Goal: Task Accomplishment & Management: Complete application form

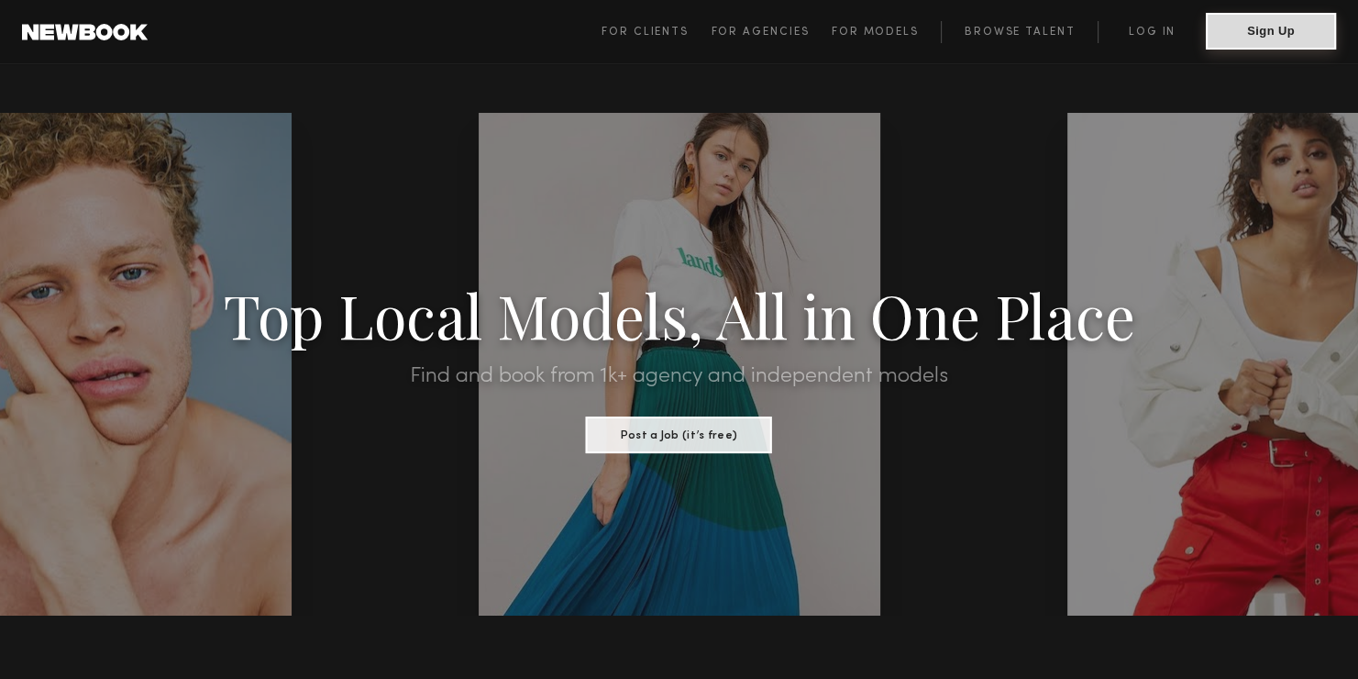
click at [1259, 43] on button "Sign Up" at bounding box center [1271, 31] width 130 height 37
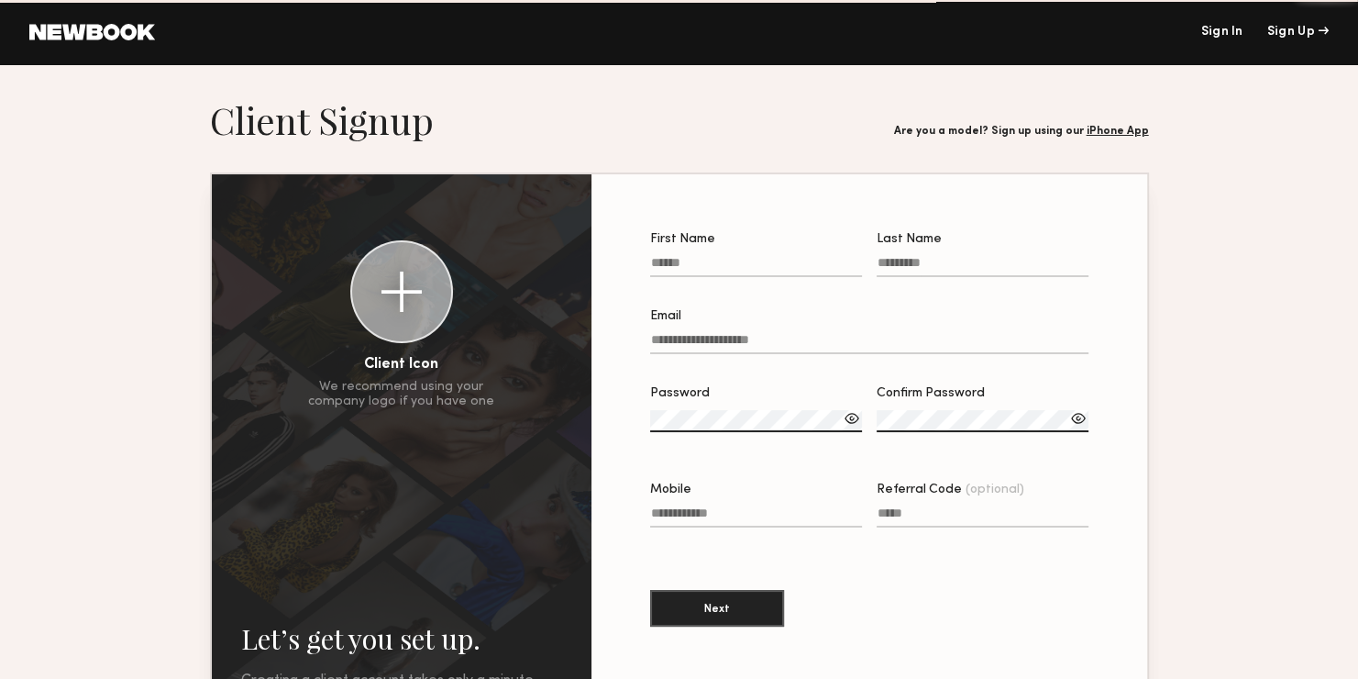
click at [1259, 43] on header "Sign In Sign Up" at bounding box center [679, 32] width 1358 height 64
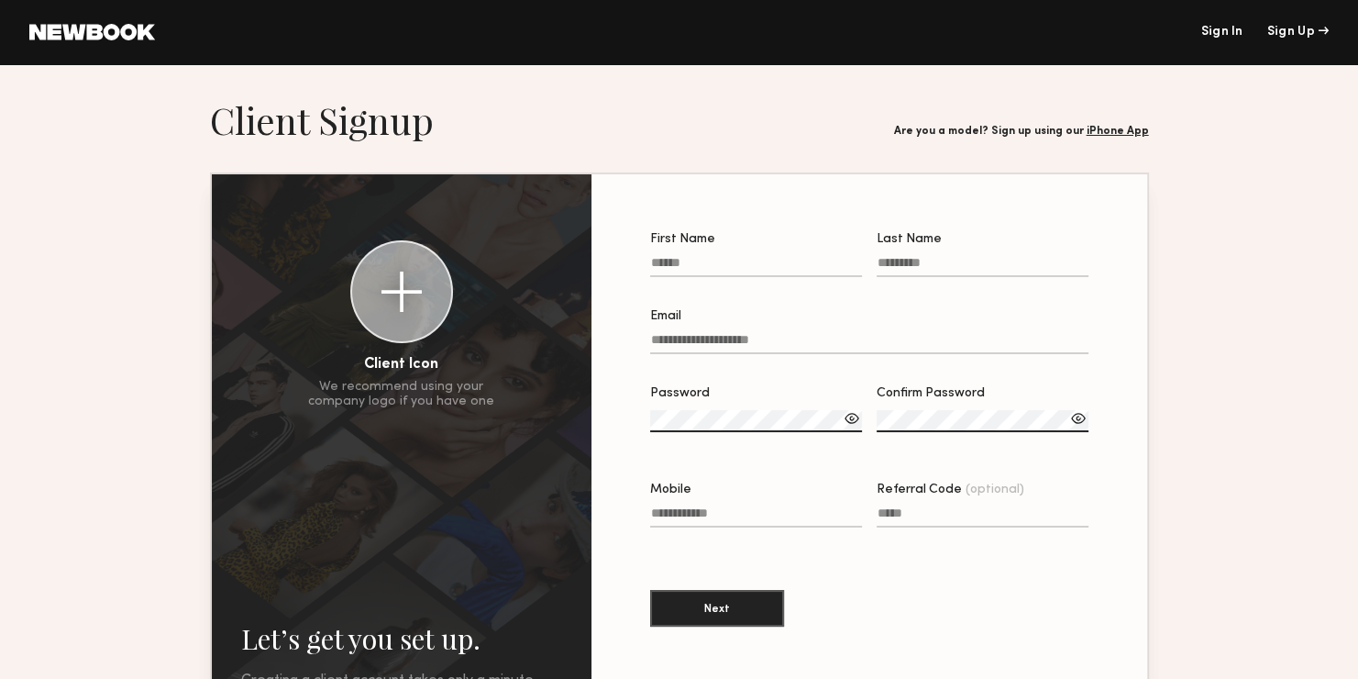
click at [759, 261] on input "First Name" at bounding box center [756, 266] width 212 height 21
type input "*"
type input "****"
click at [883, 249] on label "Last Name" at bounding box center [983, 264] width 212 height 62
click at [883, 256] on input "Last Name" at bounding box center [983, 266] width 212 height 21
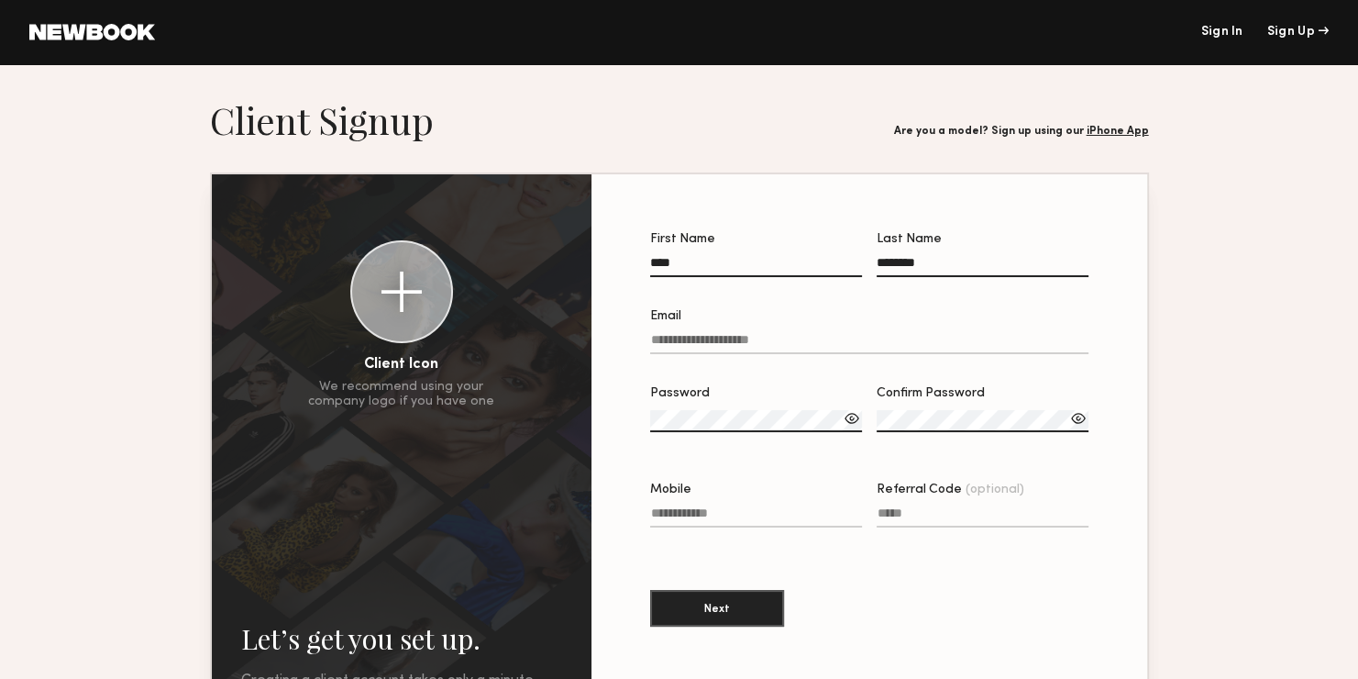
type input "********"
click at [922, 352] on input "Email" at bounding box center [869, 343] width 439 height 21
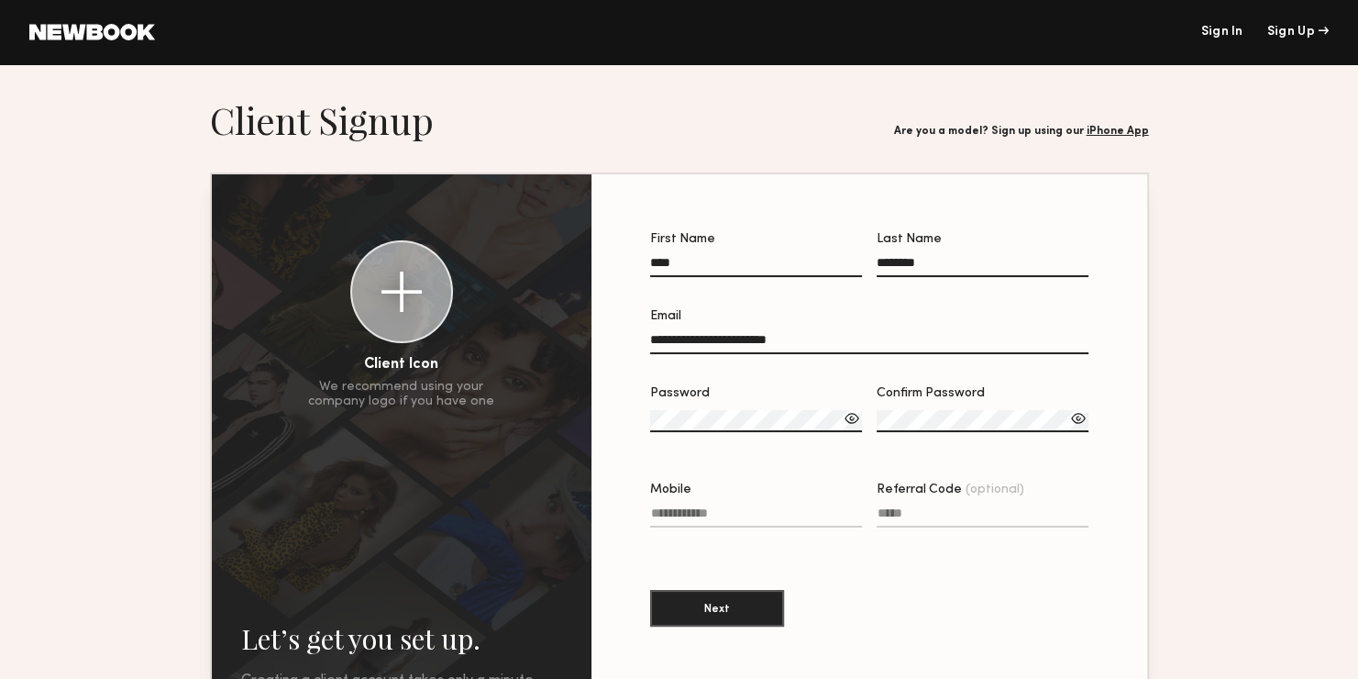
type input "**********"
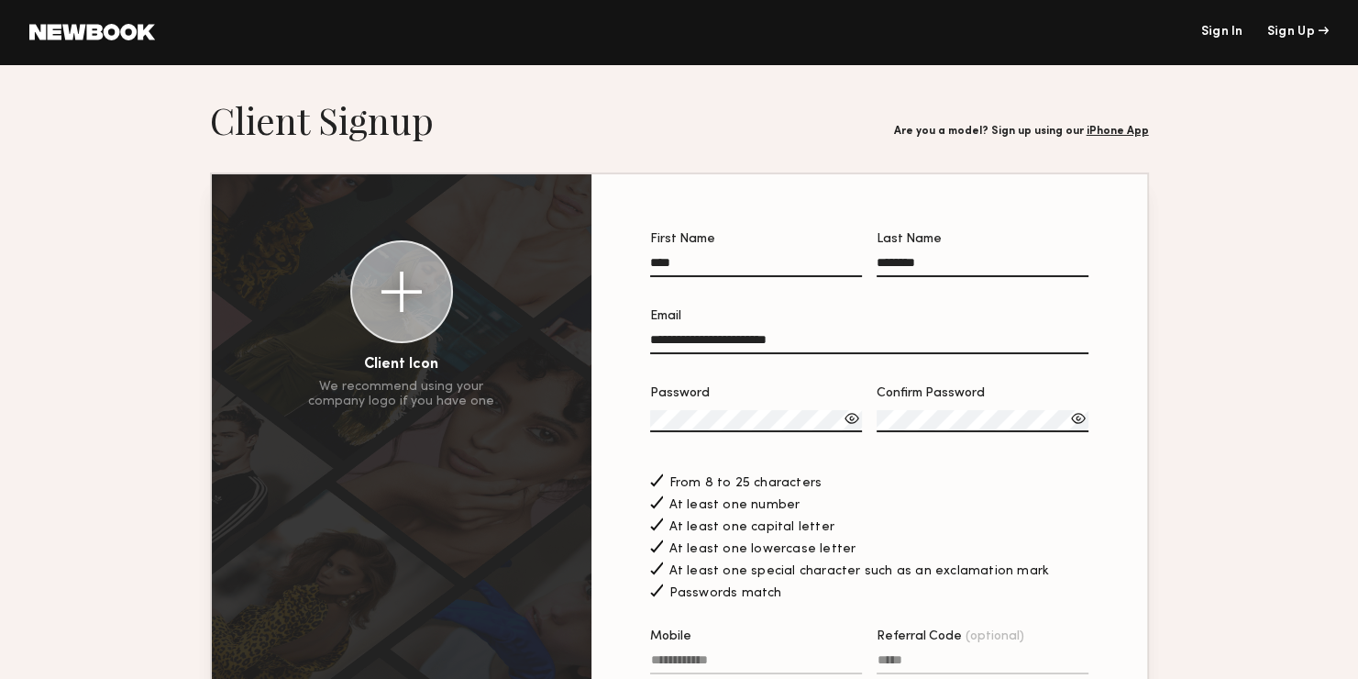
click at [848, 426] on div at bounding box center [852, 418] width 18 height 18
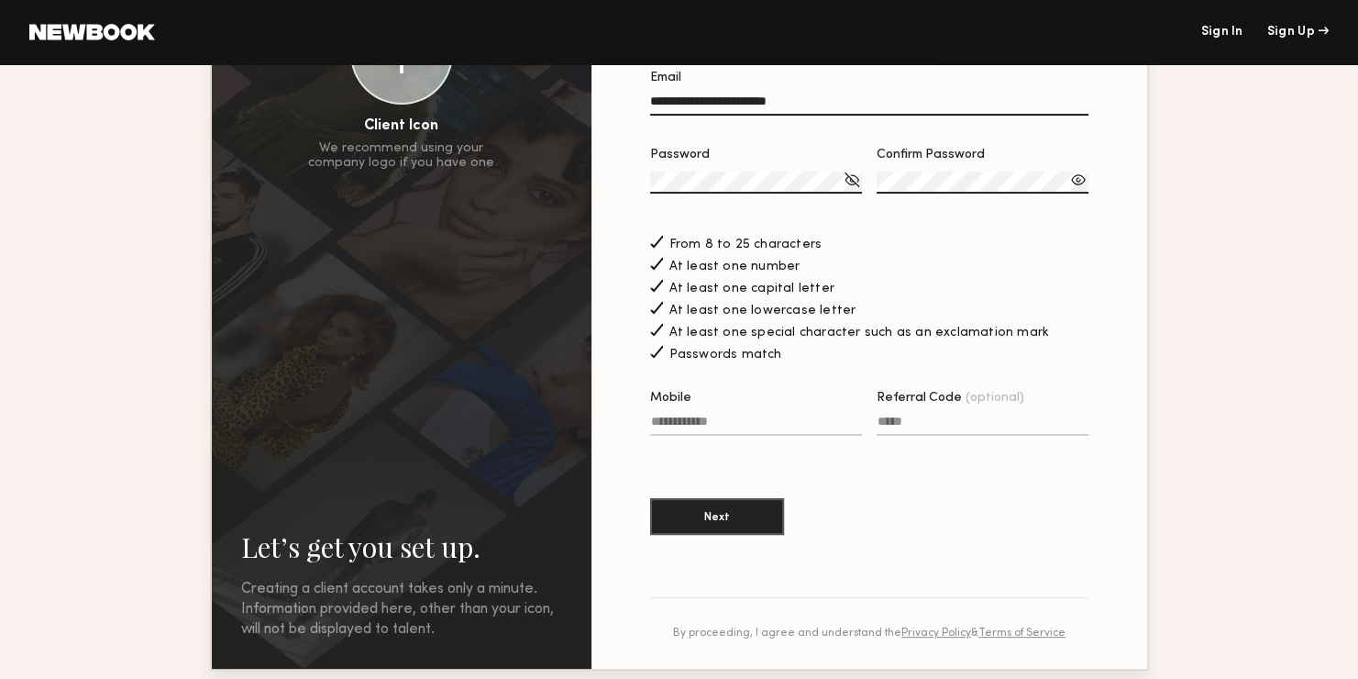
scroll to position [257, 0]
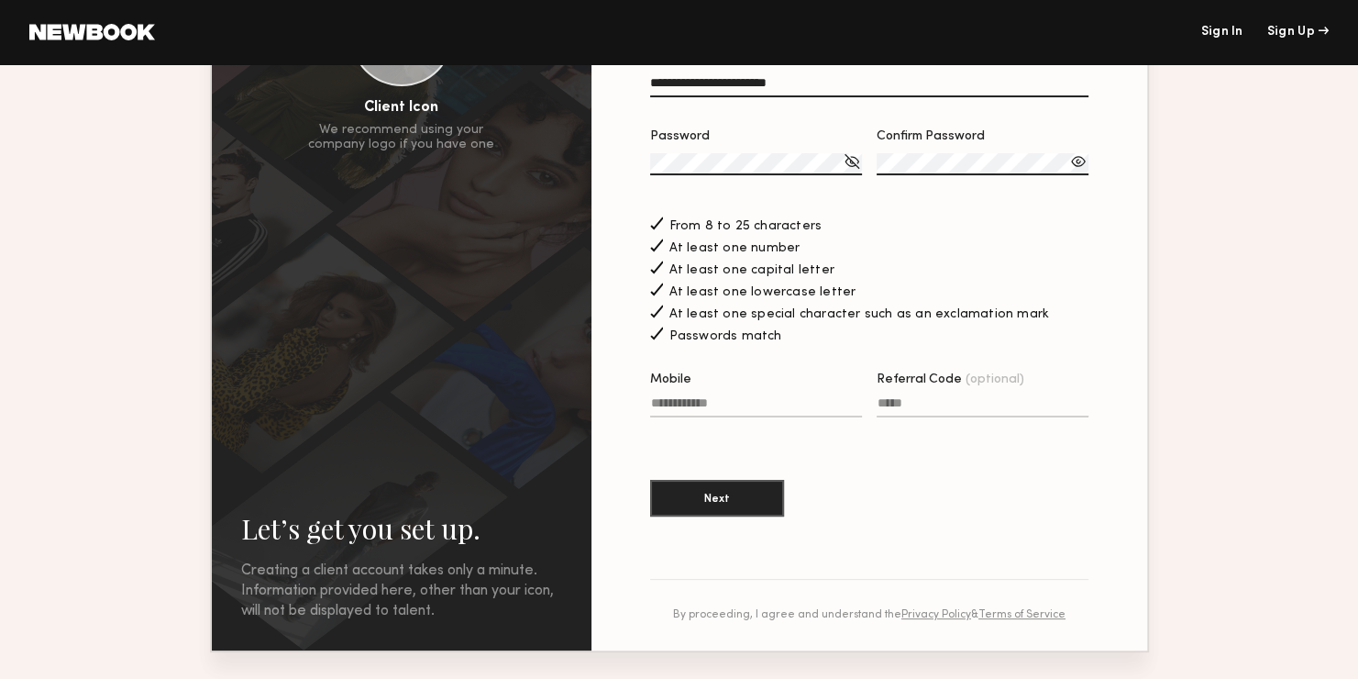
click at [748, 416] on input "Mobile" at bounding box center [756, 406] width 212 height 21
type input "**********"
click at [899, 404] on input "Referral Code (optional)" at bounding box center [983, 406] width 212 height 21
click at [726, 516] on button "Next" at bounding box center [717, 497] width 134 height 37
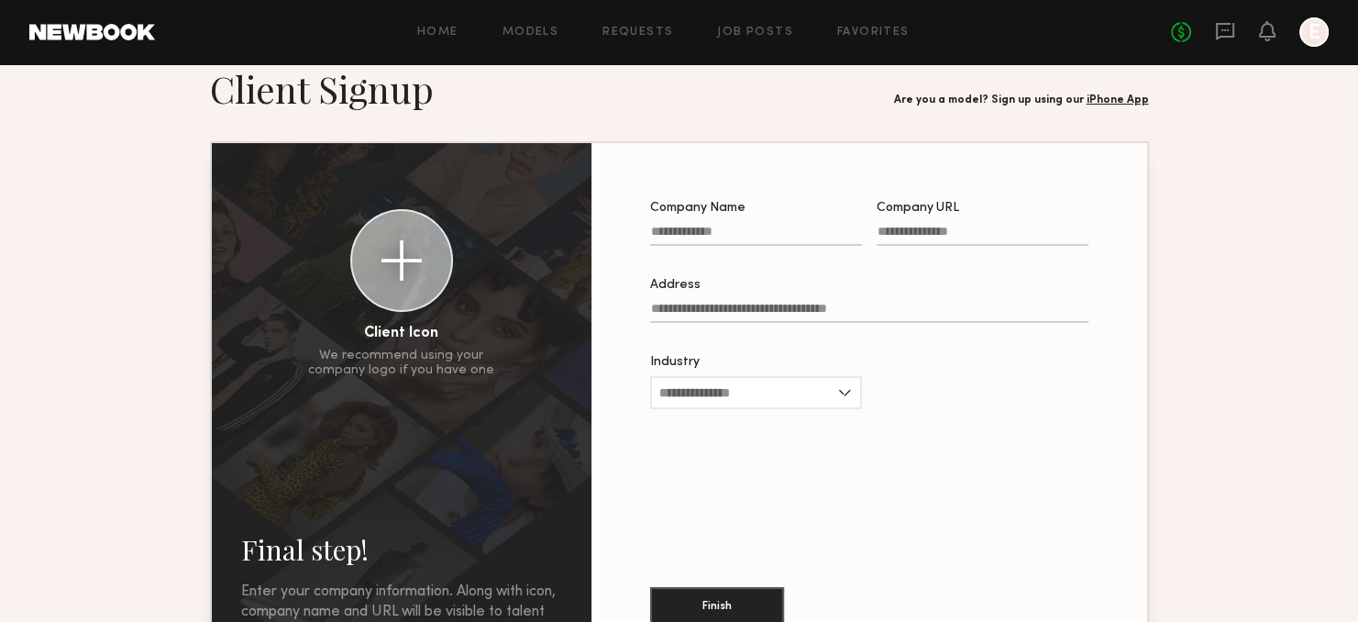
scroll to position [35, 0]
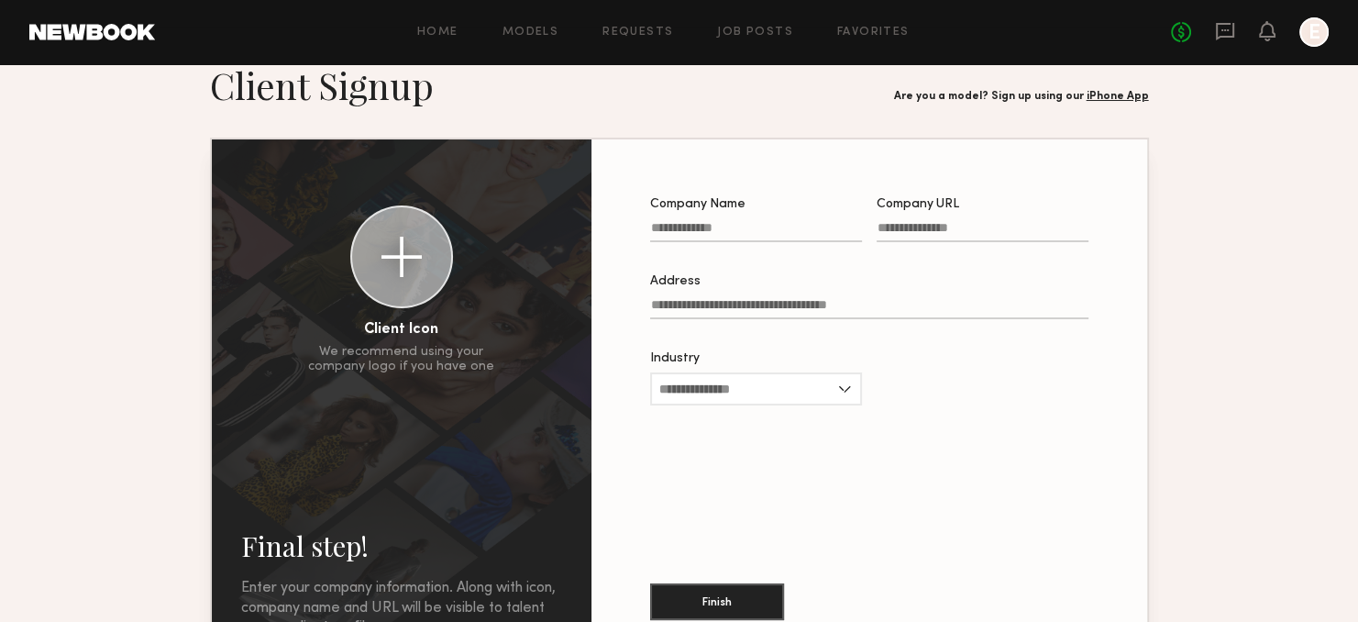
click at [753, 299] on label "Address" at bounding box center [869, 306] width 438 height 62
click at [753, 299] on input "Address" at bounding box center [869, 308] width 438 height 21
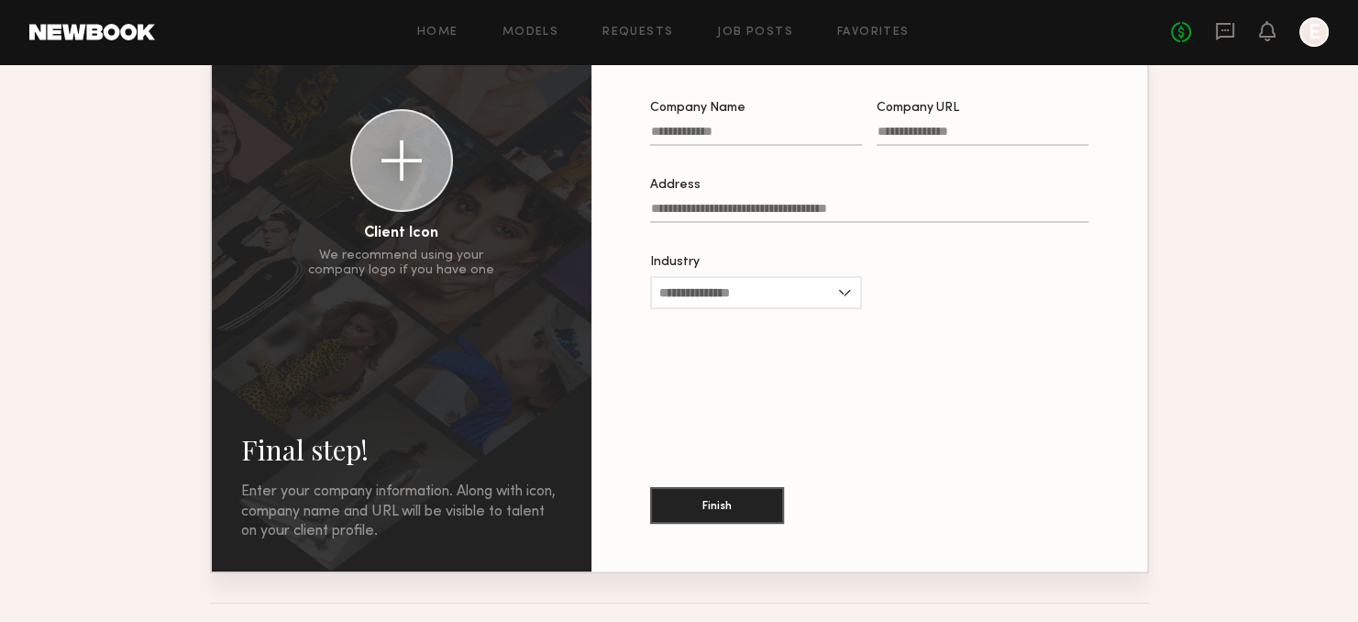
scroll to position [139, 0]
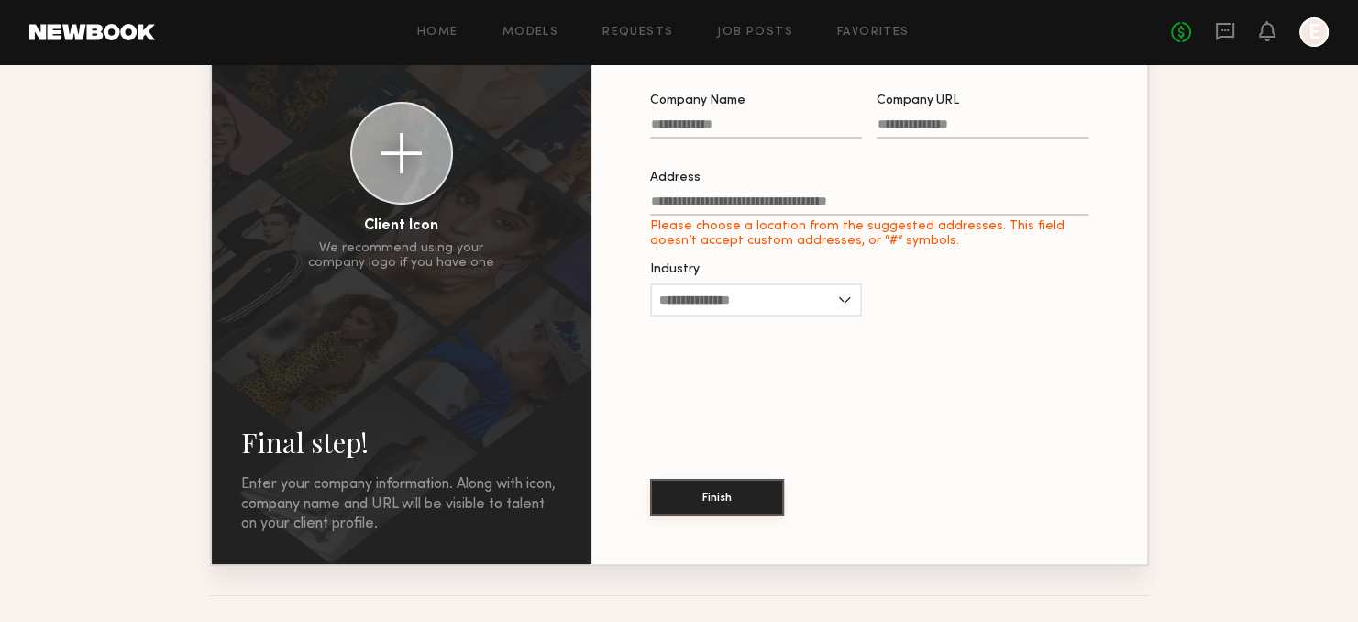
click at [711, 498] on button "Finish" at bounding box center [717, 497] width 134 height 37
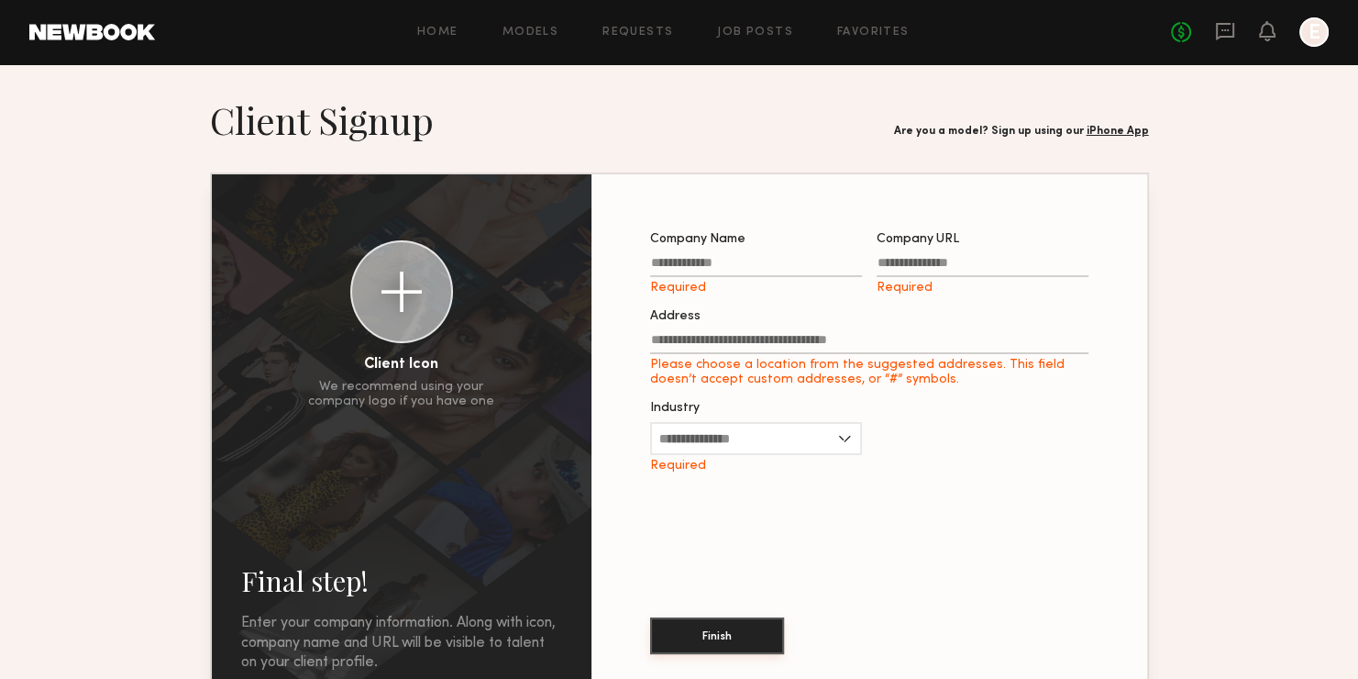
scroll to position [6, 0]
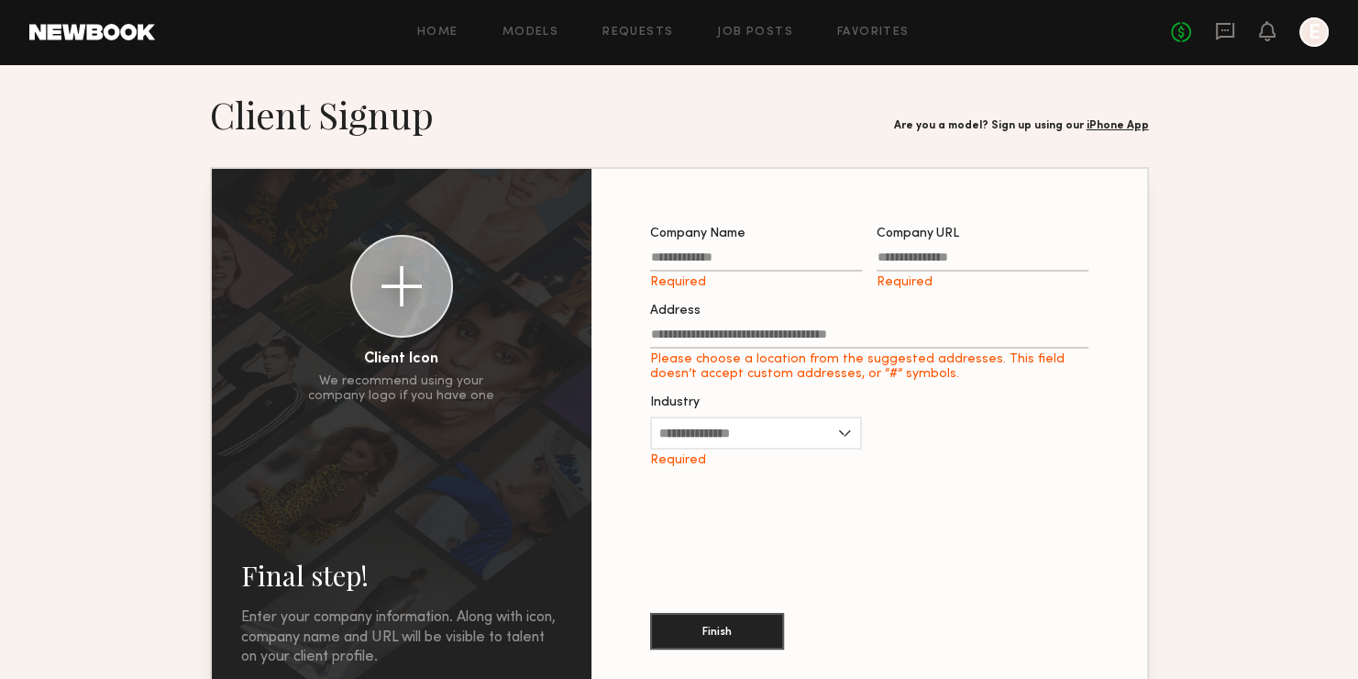
click at [1319, 23] on div at bounding box center [1314, 31] width 29 height 29
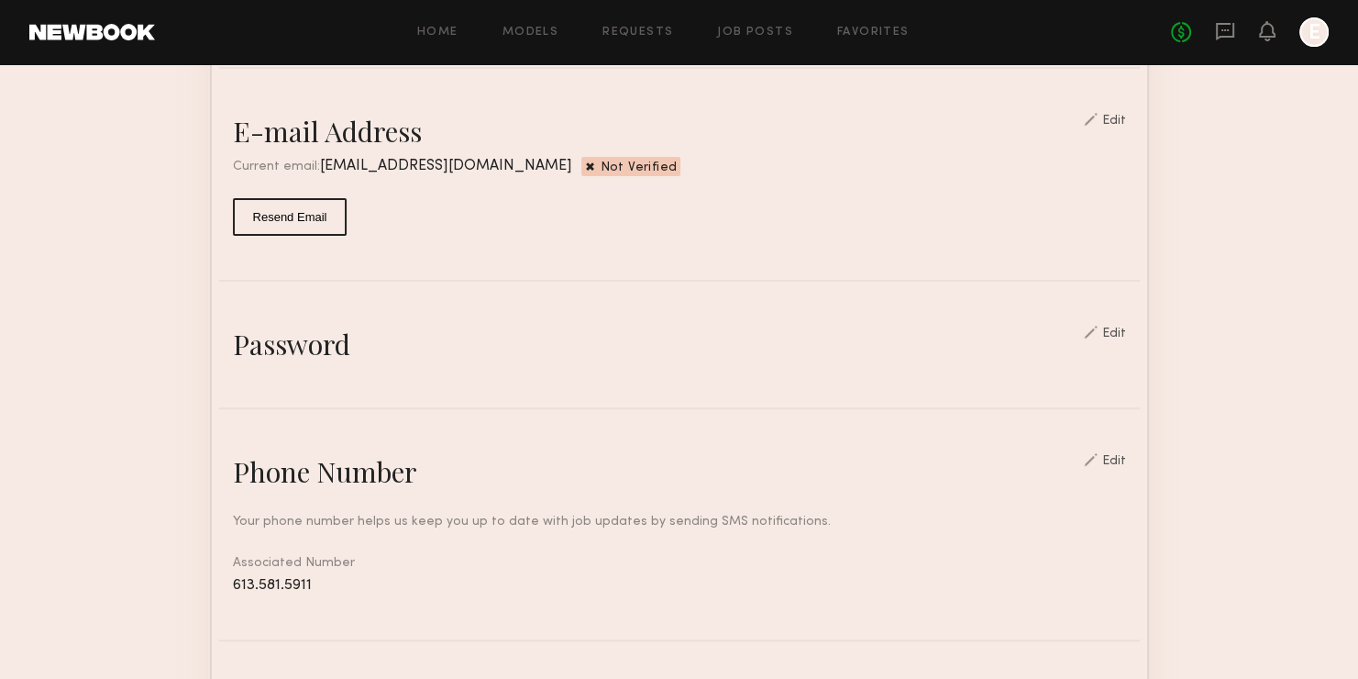
scroll to position [484, 0]
click at [1123, 339] on div "Edit" at bounding box center [1115, 333] width 24 height 13
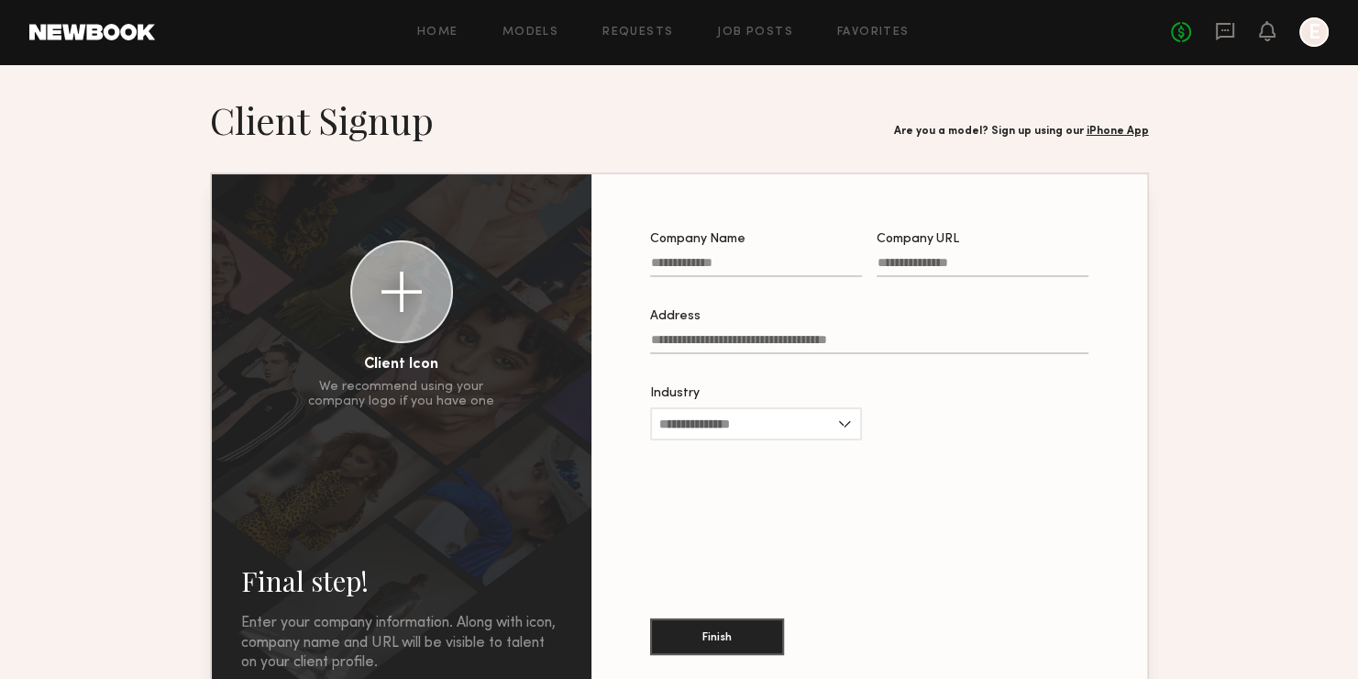
click at [1315, 39] on div at bounding box center [1314, 31] width 29 height 29
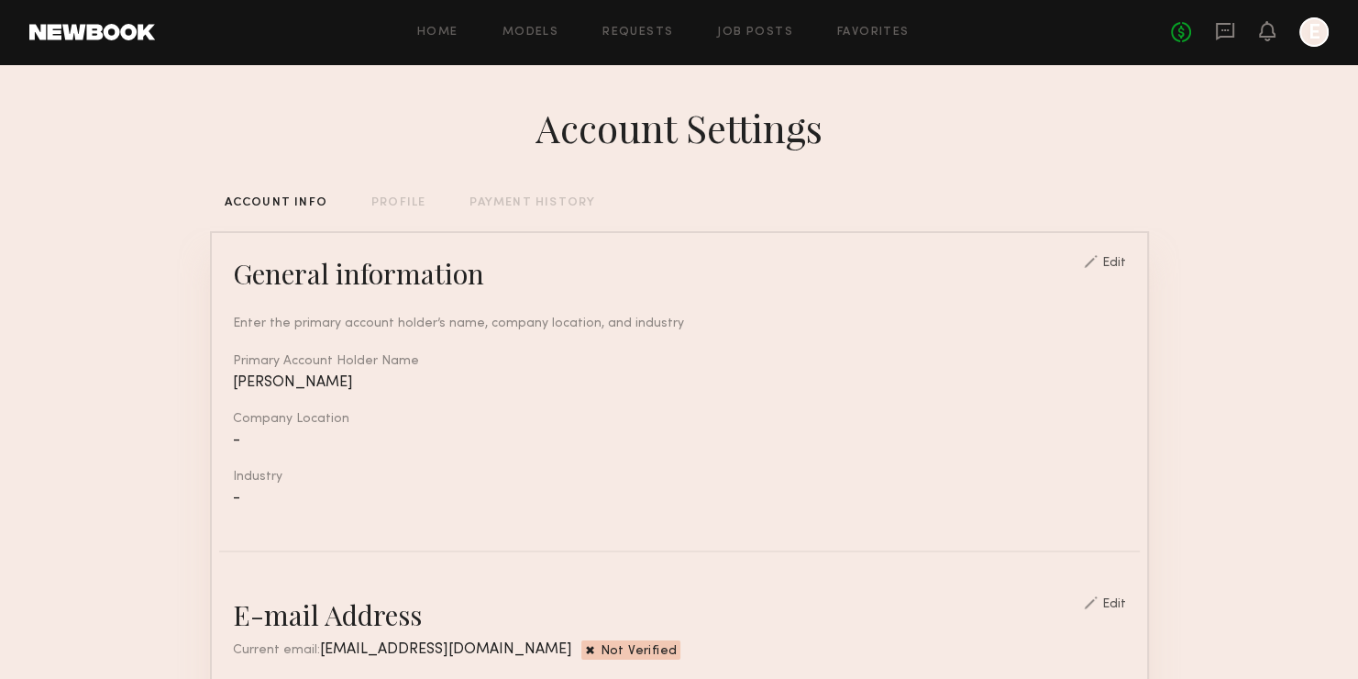
scroll to position [3, 0]
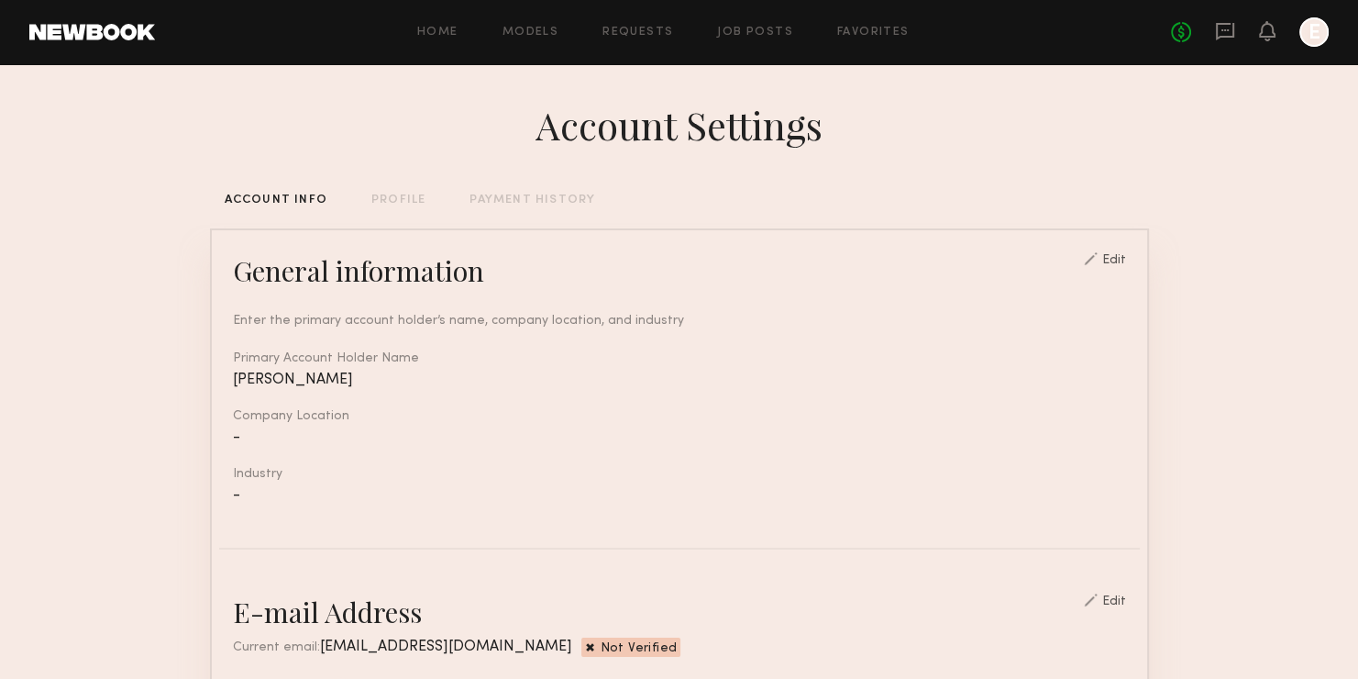
click at [385, 396] on div "Enter the primary account holder’s name, company location, and industry Primary…" at bounding box center [679, 396] width 893 height 215
click at [316, 283] on div "General information" at bounding box center [358, 270] width 251 height 37
click at [395, 202] on div "PROFILE" at bounding box center [398, 200] width 54 height 12
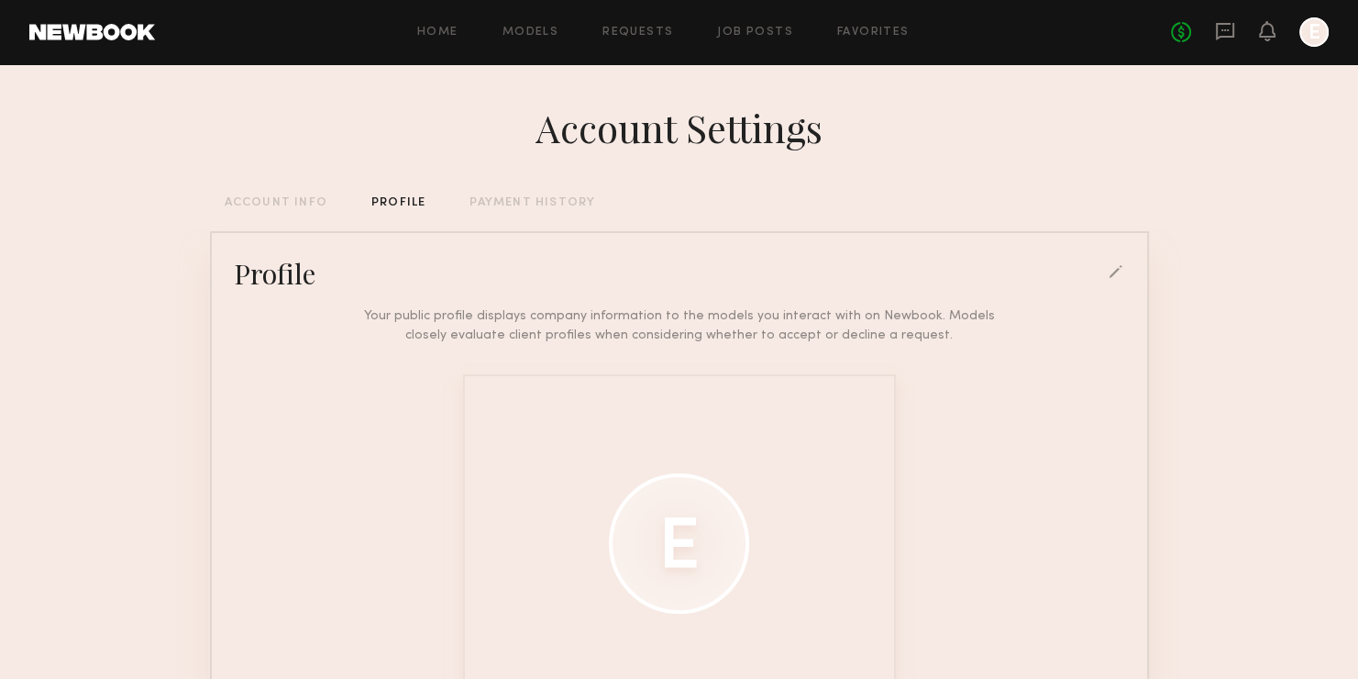
scroll to position [2, 0]
click at [516, 210] on div "Account Settings ACCOUNT INFO PROFILE PAYMENT HISTORY Profile Your public profi…" at bounding box center [679, 477] width 939 height 831
click at [518, 199] on div "PAYMENT HISTORY" at bounding box center [533, 201] width 126 height 12
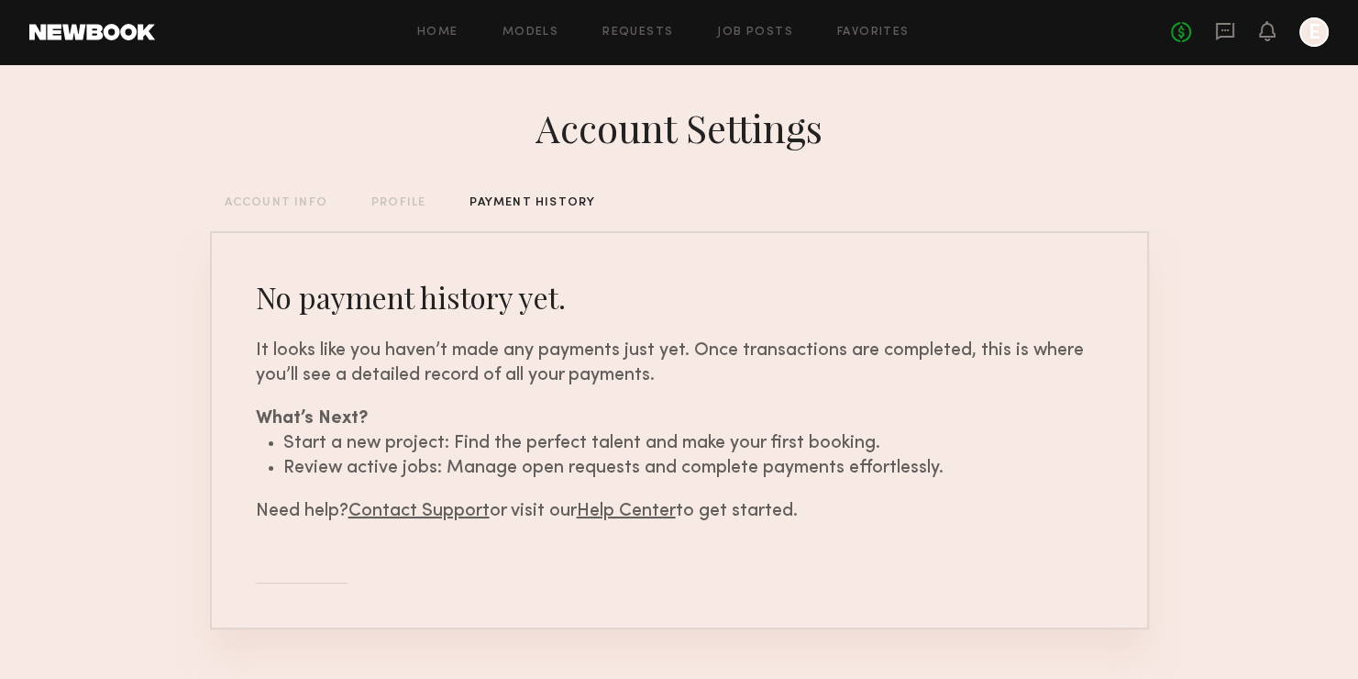
click at [238, 201] on div "ACCOUNT INFO" at bounding box center [276, 203] width 103 height 12
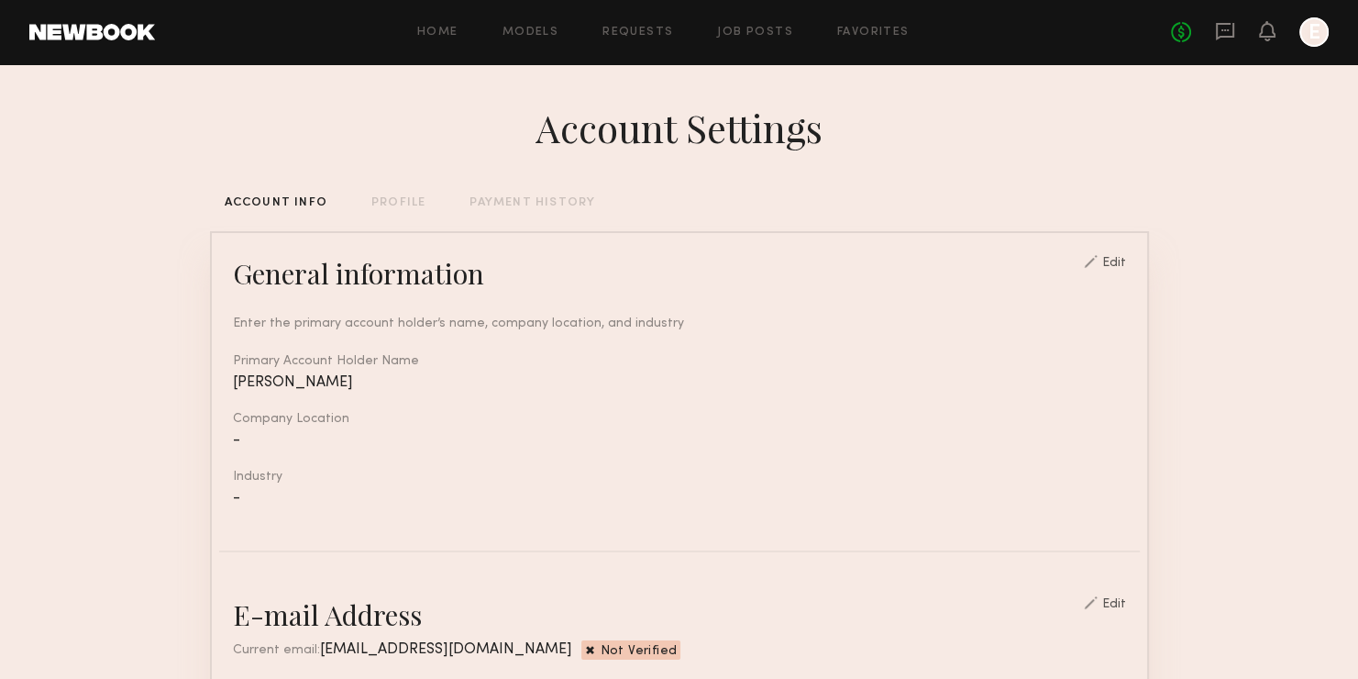
click at [406, 202] on div "PROFILE" at bounding box center [398, 203] width 54 height 12
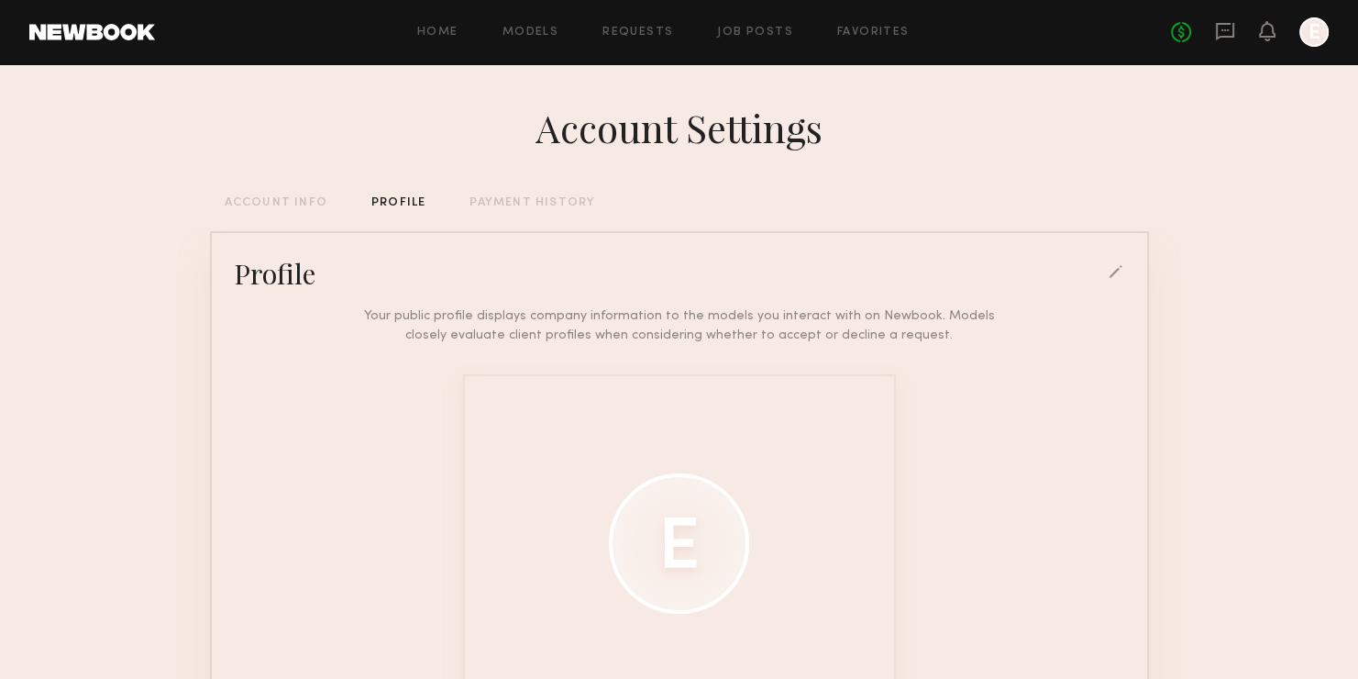
click at [517, 203] on div "PAYMENT HISTORY" at bounding box center [533, 203] width 126 height 12
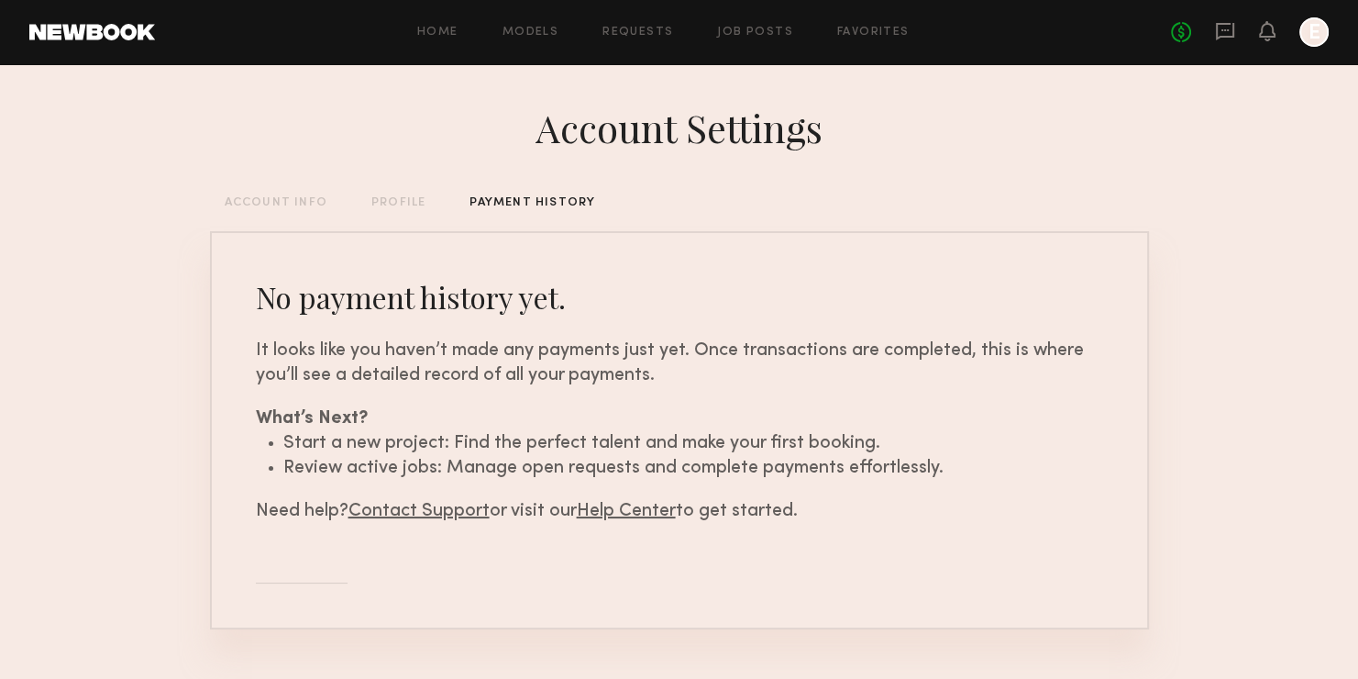
click at [364, 202] on div "ACCOUNT INFO PROFILE PAYMENT HISTORY" at bounding box center [679, 203] width 939 height 12
click at [384, 205] on div "PROFILE" at bounding box center [398, 203] width 54 height 12
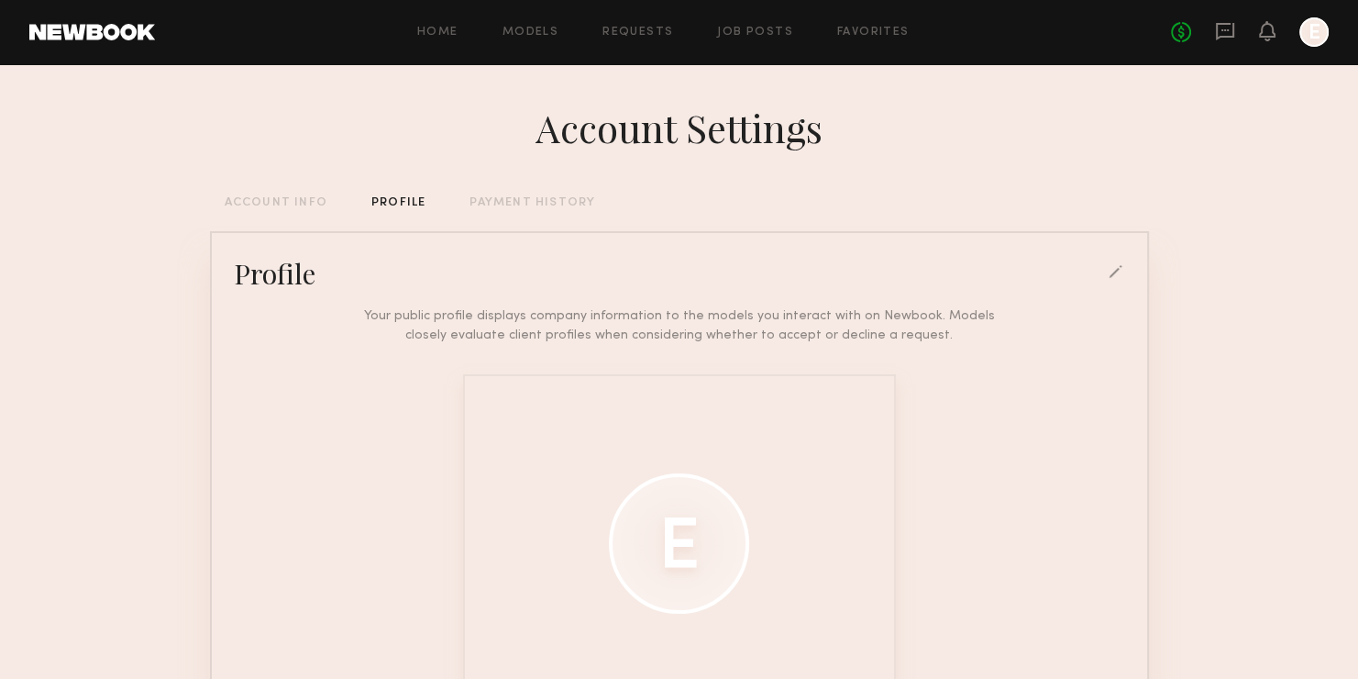
click at [267, 208] on div "ACCOUNT INFO" at bounding box center [276, 203] width 103 height 12
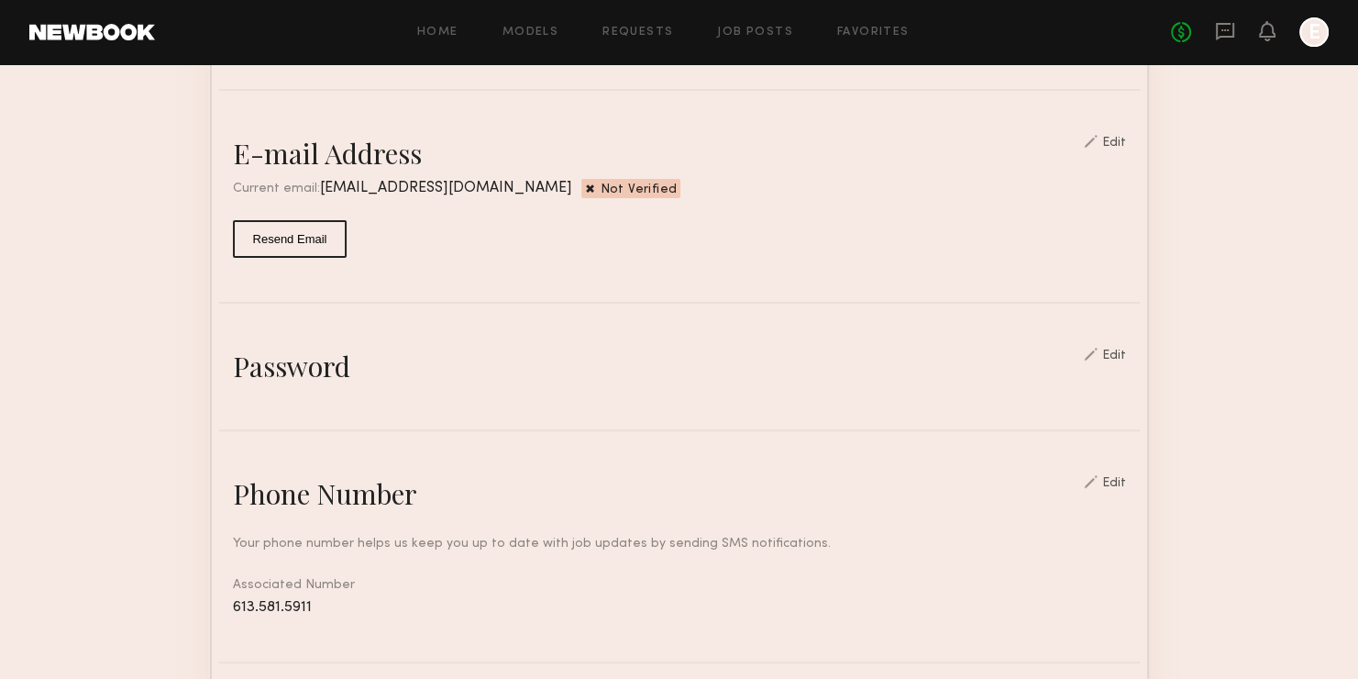
scroll to position [459, 0]
click at [313, 134] on common-border "General information Edit Enter the primary account holder’s name, company locat…" at bounding box center [679, 465] width 939 height 1384
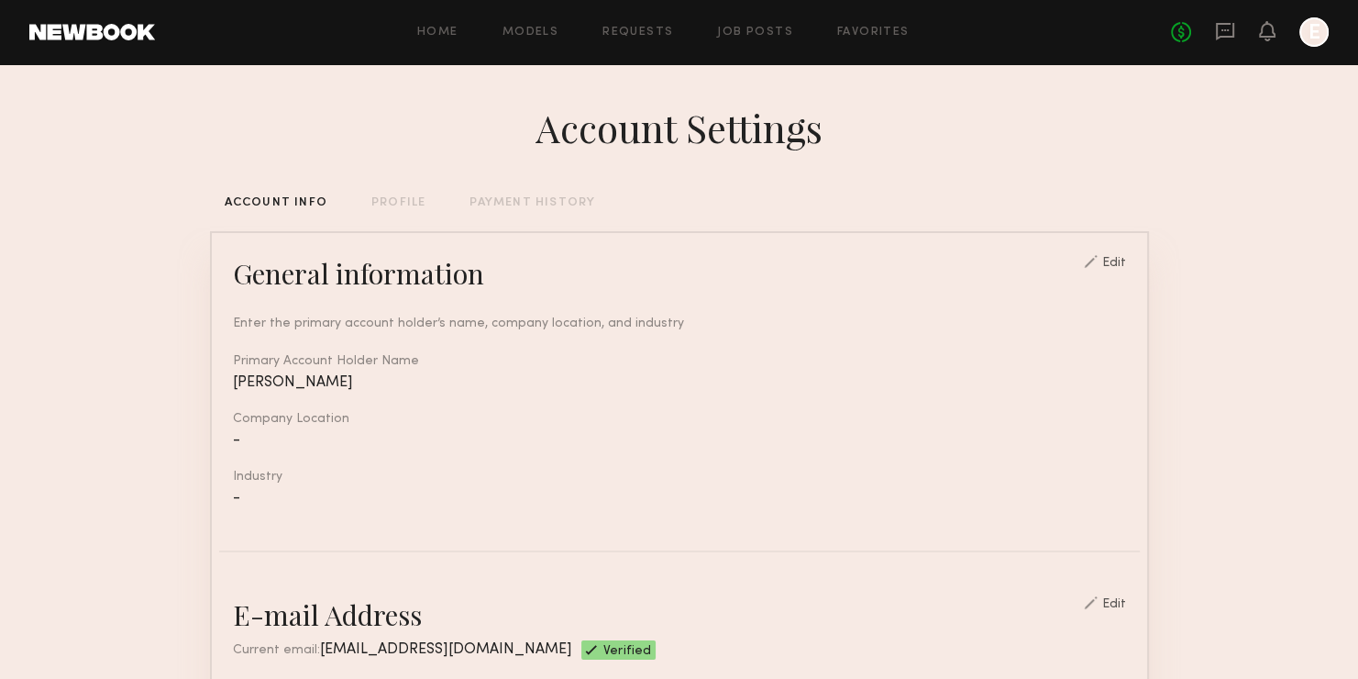
click at [126, 36] on link at bounding box center [92, 32] width 126 height 17
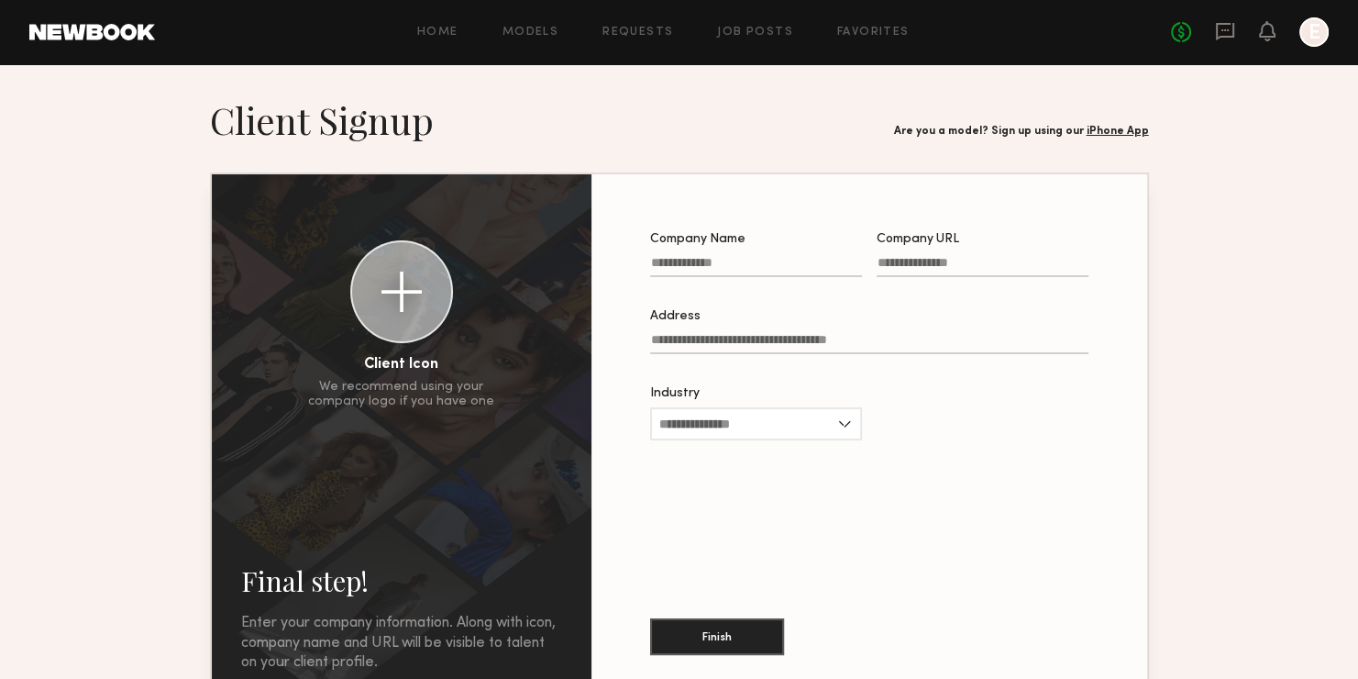
click at [1315, 39] on div at bounding box center [1314, 31] width 29 height 29
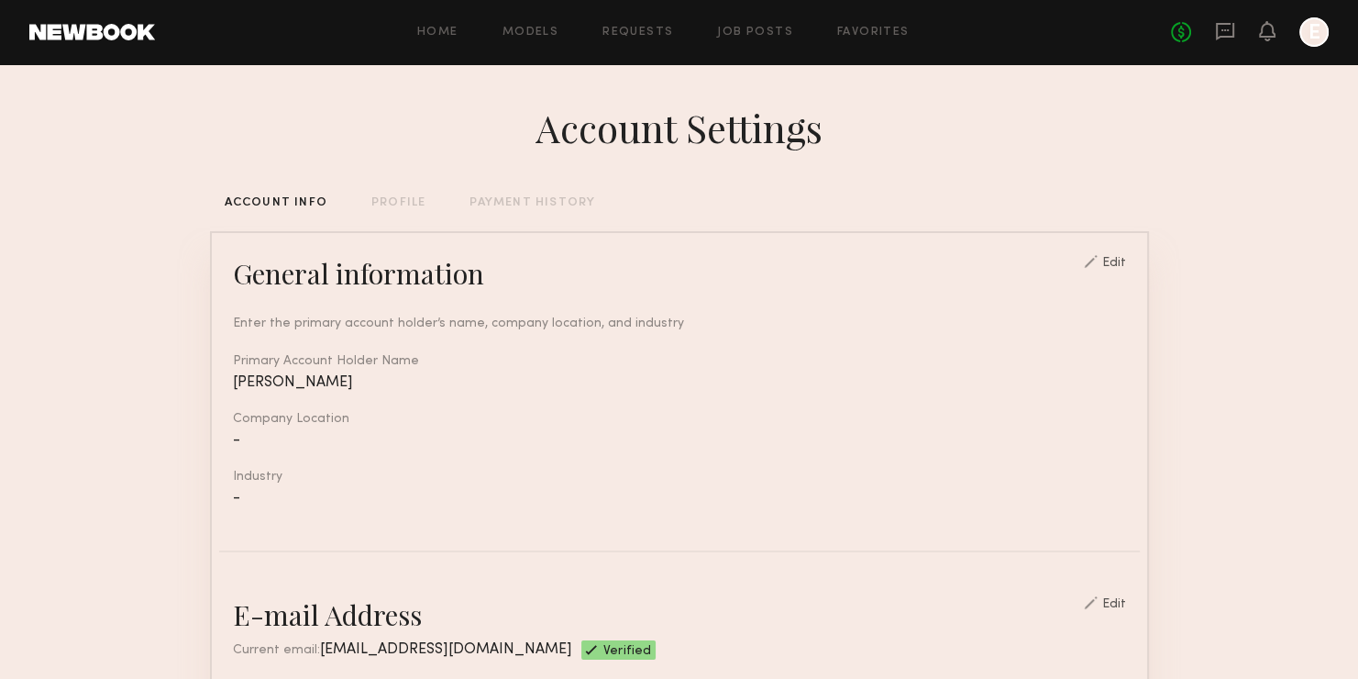
click at [449, 22] on div "Home Models Requests Job Posts Favorites Sign Out No fees up to $5,000 E" at bounding box center [742, 31] width 1174 height 29
click at [452, 39] on div "Home Models Requests Job Posts Favorites Sign Out No fees up to $5,000 E" at bounding box center [742, 31] width 1174 height 29
click at [450, 29] on link "Home" at bounding box center [437, 33] width 41 height 12
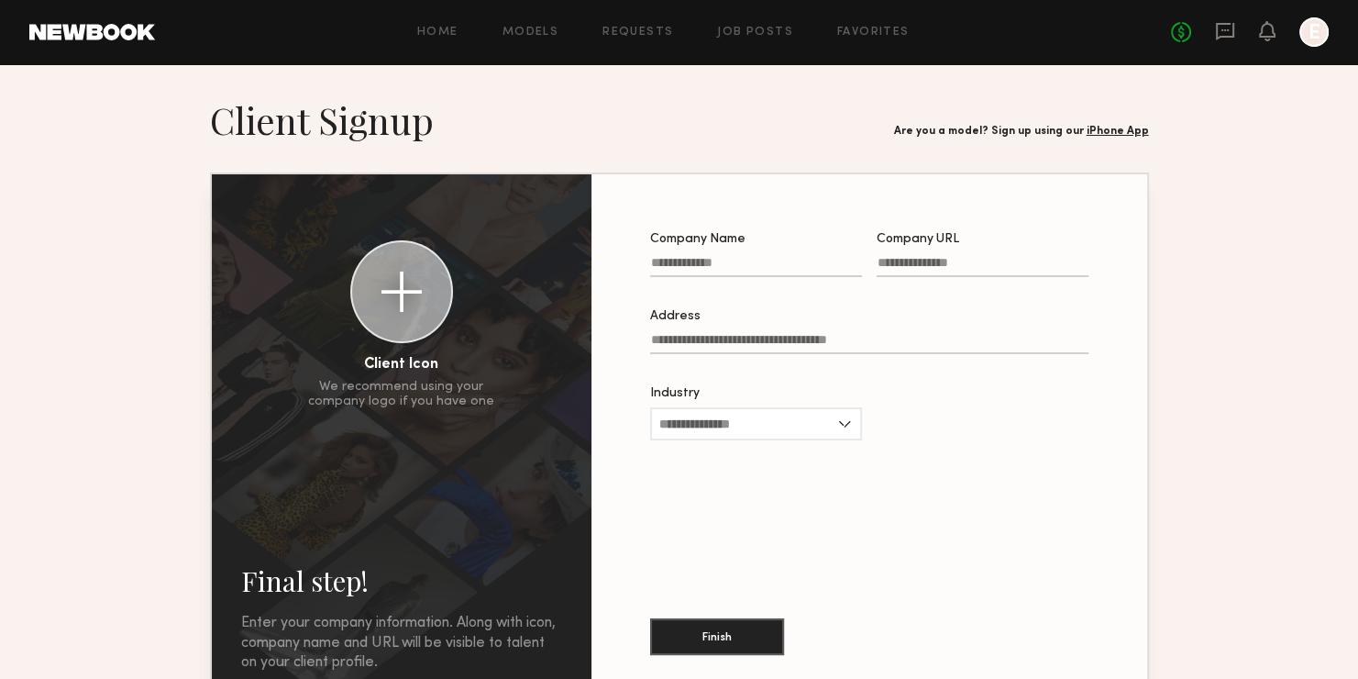
click at [450, 29] on link "Home" at bounding box center [437, 33] width 41 height 12
click at [549, 36] on link "Models" at bounding box center [531, 33] width 56 height 12
click at [542, 40] on div "Home Models Requests Job Posts Favorites Sign Out No fees up to $5,000 E" at bounding box center [742, 31] width 1174 height 29
click at [542, 39] on link "Models" at bounding box center [531, 33] width 56 height 12
click at [766, 351] on input "Address" at bounding box center [869, 343] width 438 height 21
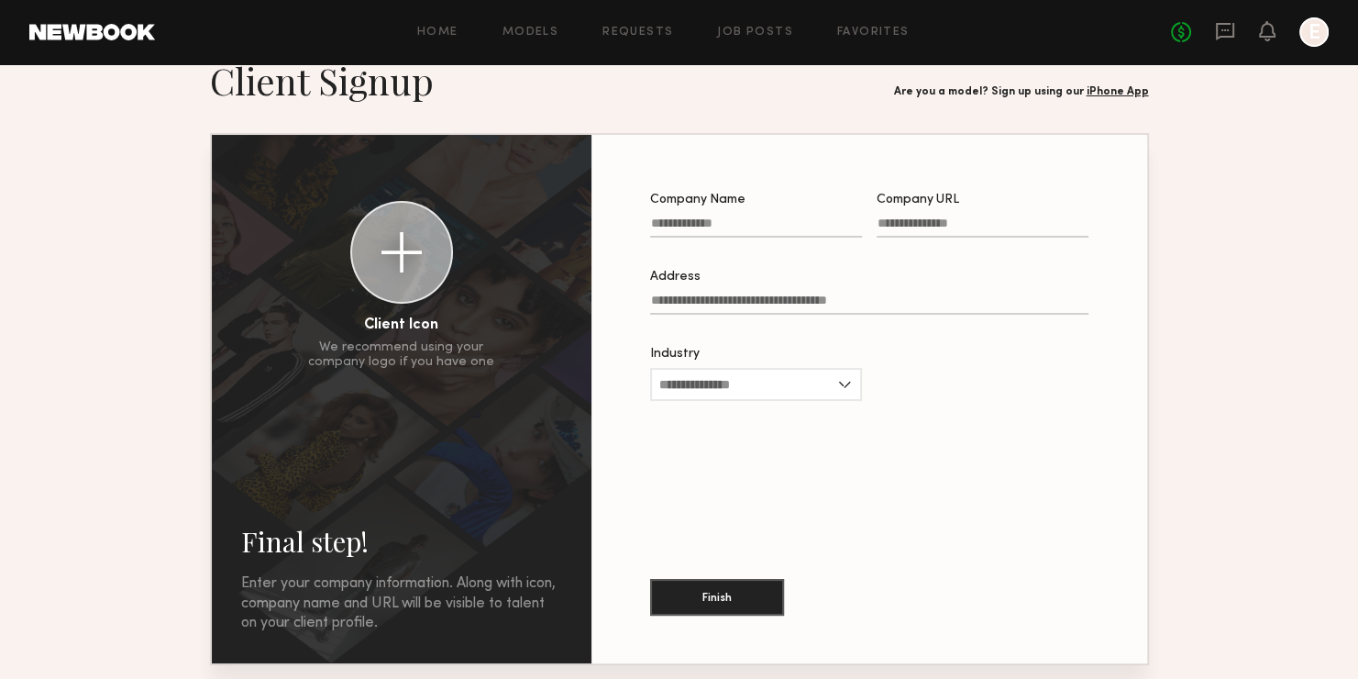
scroll to position [39, 0]
click at [696, 596] on button "Finish" at bounding box center [717, 597] width 134 height 37
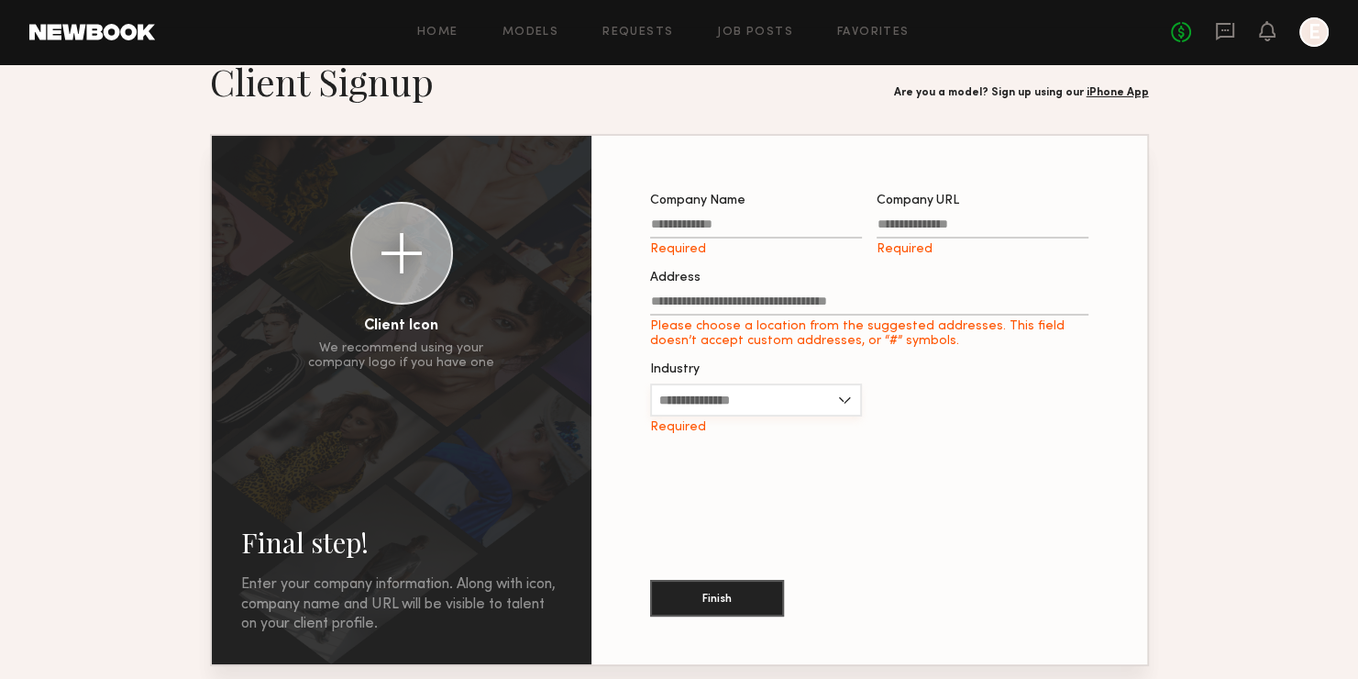
click at [675, 409] on input "Industry" at bounding box center [756, 399] width 212 height 33
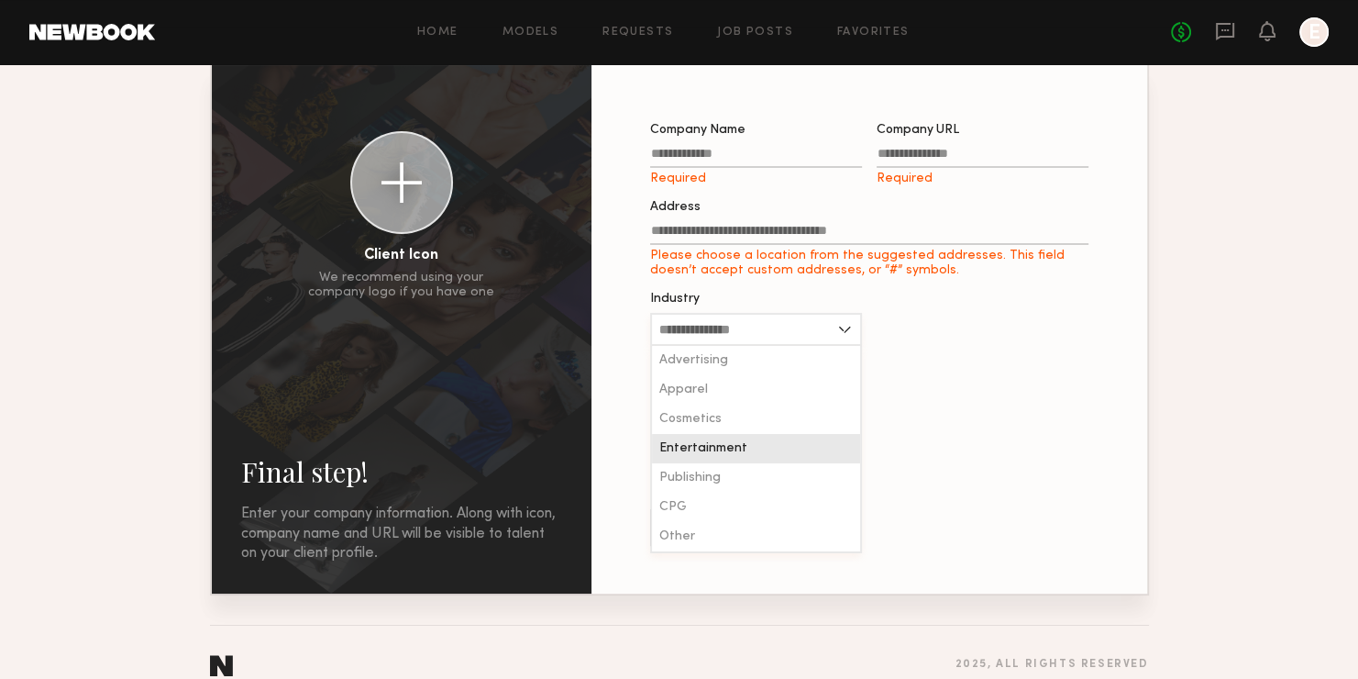
scroll to position [117, 0]
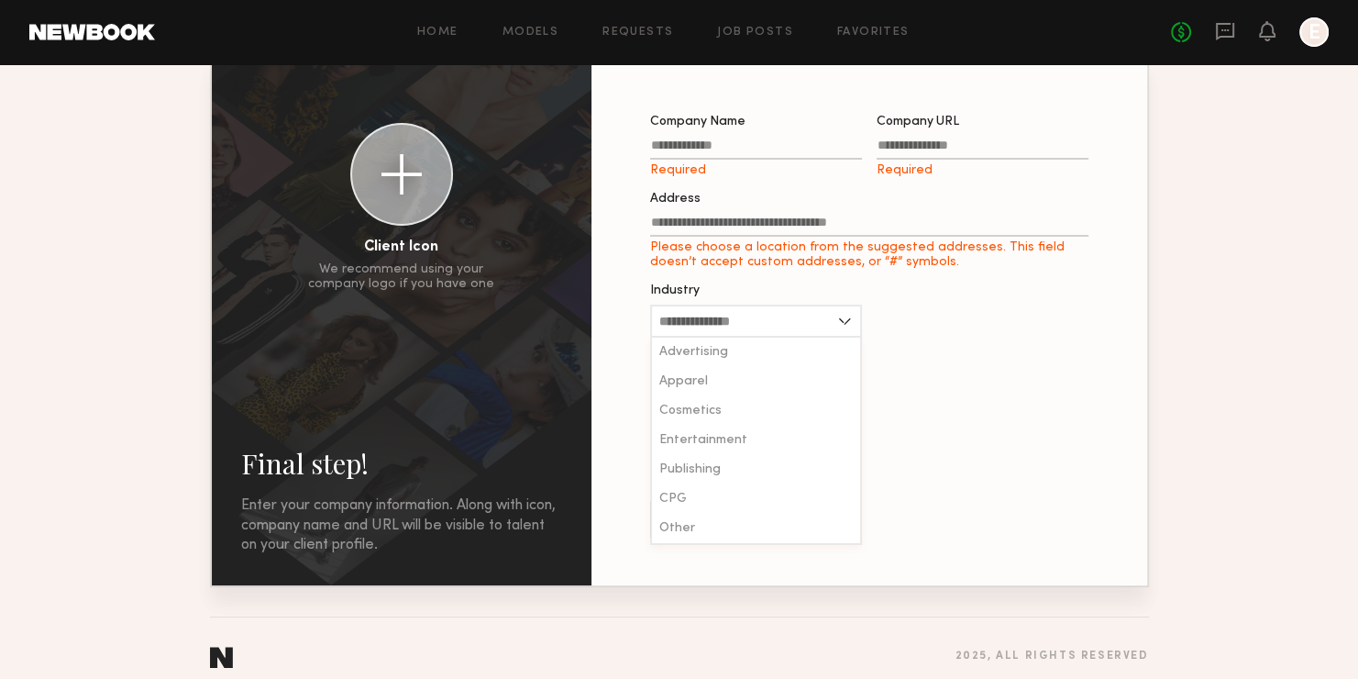
click at [1027, 449] on div "Company Name Required Company URL Required Address Please choose a location fro…" at bounding box center [869, 321] width 497 height 470
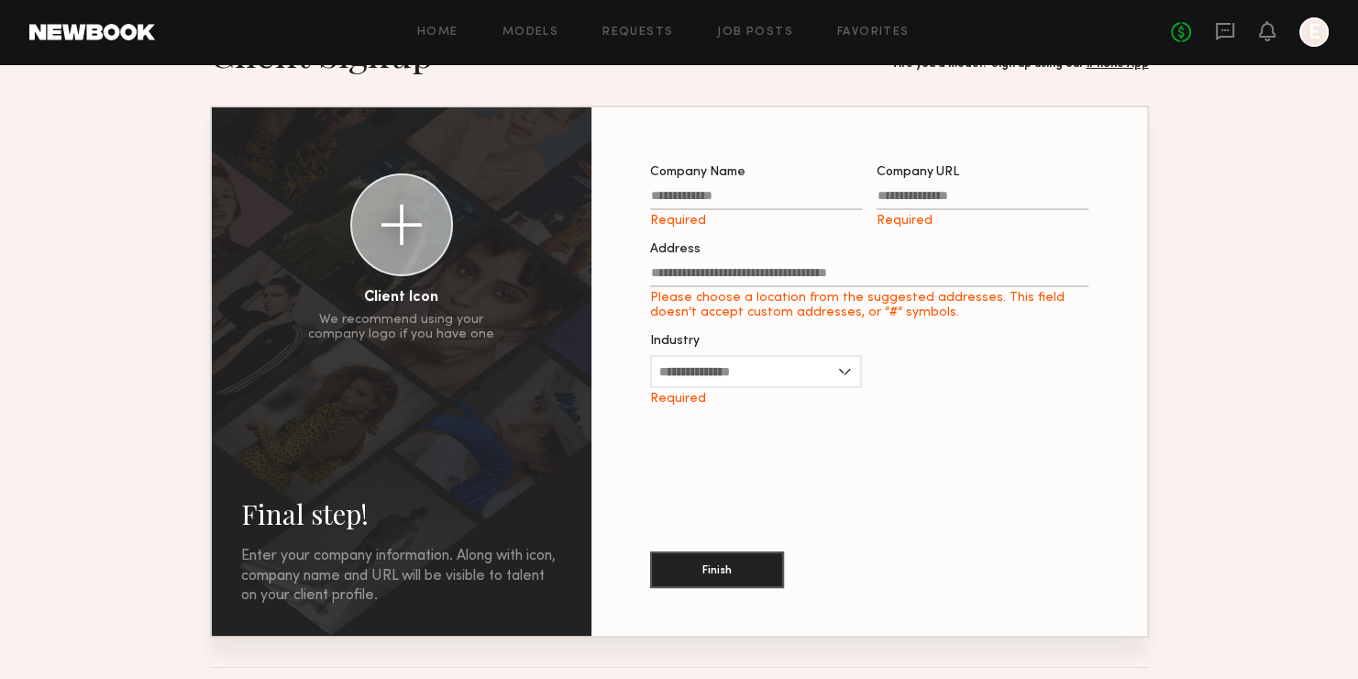
scroll to position [0, 0]
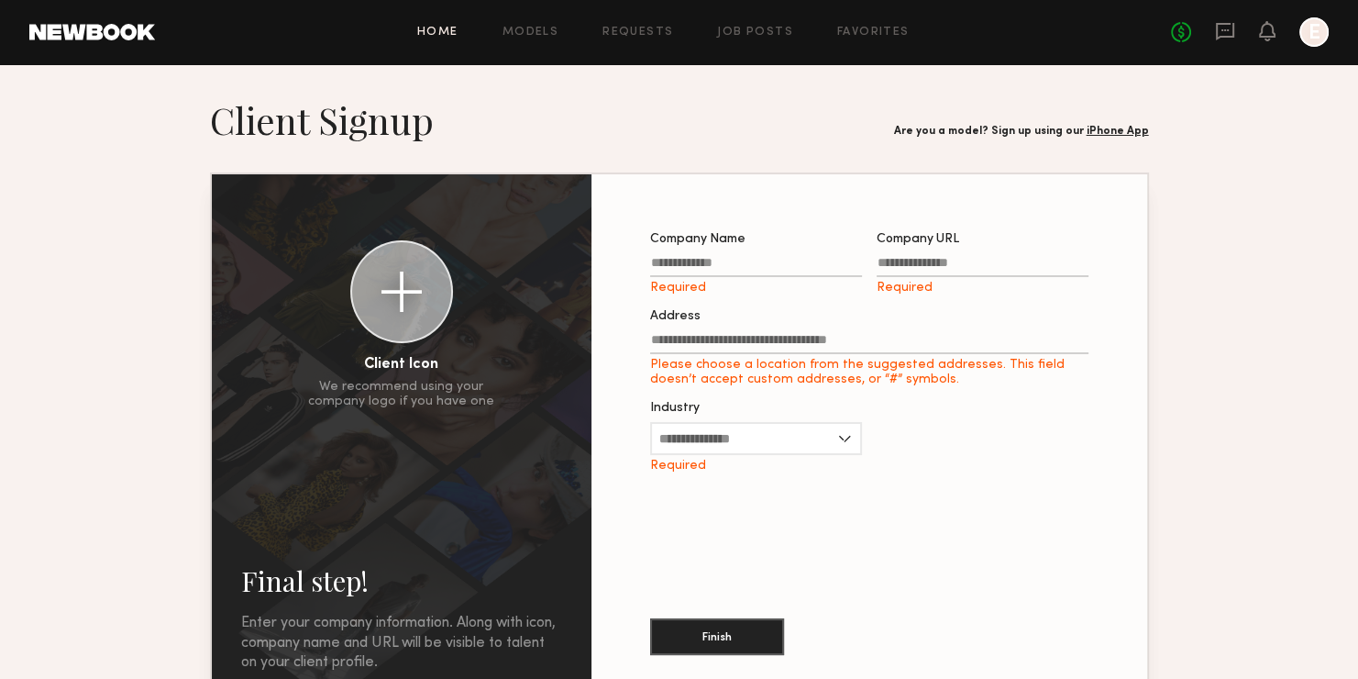
drag, startPoint x: 318, startPoint y: 128, endPoint x: 445, endPoint y: 27, distance: 162.4
drag, startPoint x: 445, startPoint y: 27, endPoint x: 428, endPoint y: 36, distance: 18.9
click at [428, 36] on link "Home" at bounding box center [437, 33] width 41 height 12
click at [550, 39] on div "Home Models Requests Job Posts Favorites Sign Out No fees up to $5,000 E" at bounding box center [742, 31] width 1174 height 29
click at [552, 33] on link "Models" at bounding box center [531, 33] width 56 height 12
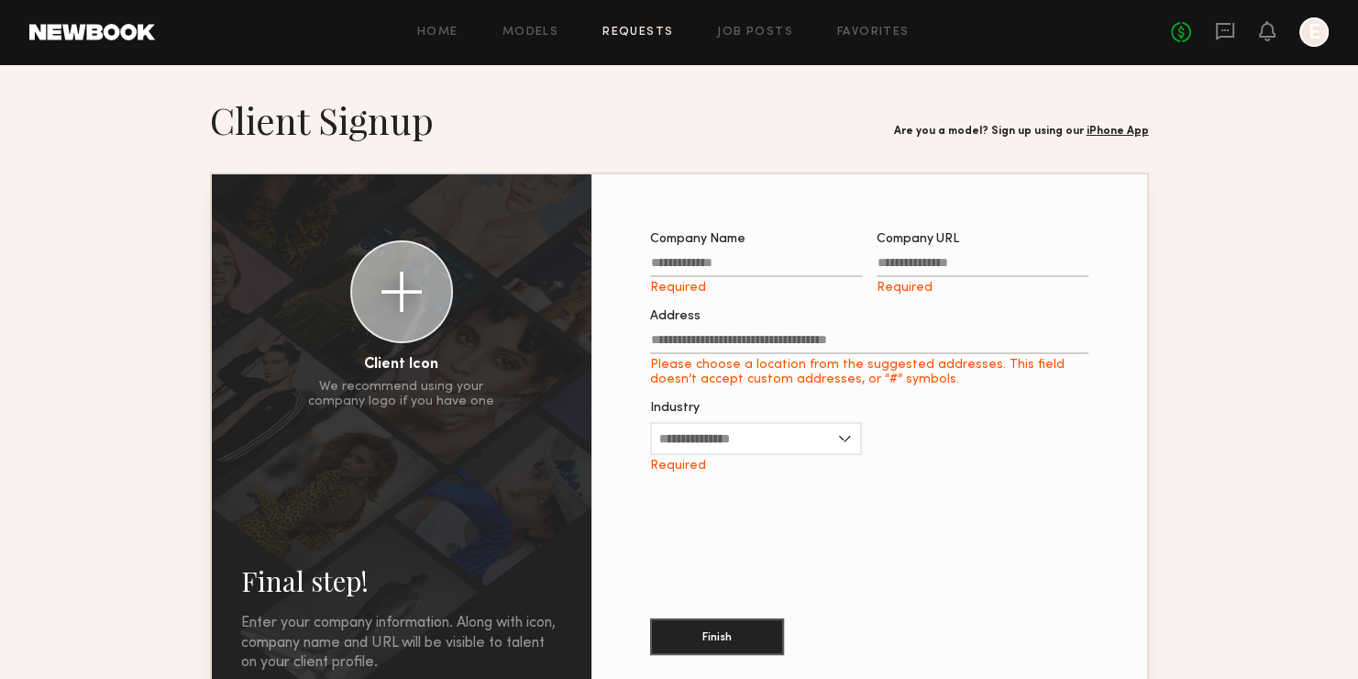
click at [635, 29] on link "Requests" at bounding box center [638, 33] width 71 height 12
click at [729, 36] on link "Job Posts" at bounding box center [755, 33] width 76 height 12
click at [874, 33] on link "Favorites" at bounding box center [873, 33] width 72 height 12
drag, startPoint x: 1320, startPoint y: 21, endPoint x: 1331, endPoint y: 43, distance: 24.6
click at [1331, 43] on header "Home Models Requests Job Posts Favorites Sign Out No fees up to $5,000 E" at bounding box center [679, 32] width 1358 height 64
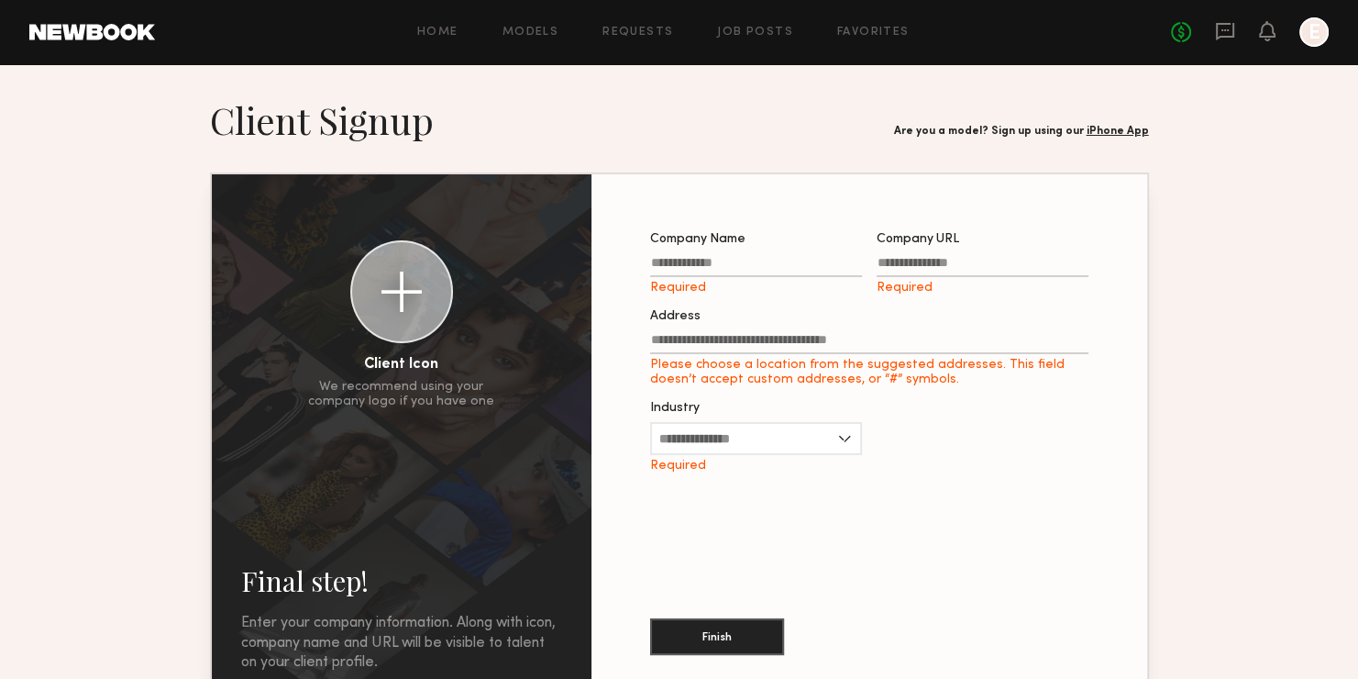
click at [1318, 39] on div at bounding box center [1314, 31] width 29 height 29
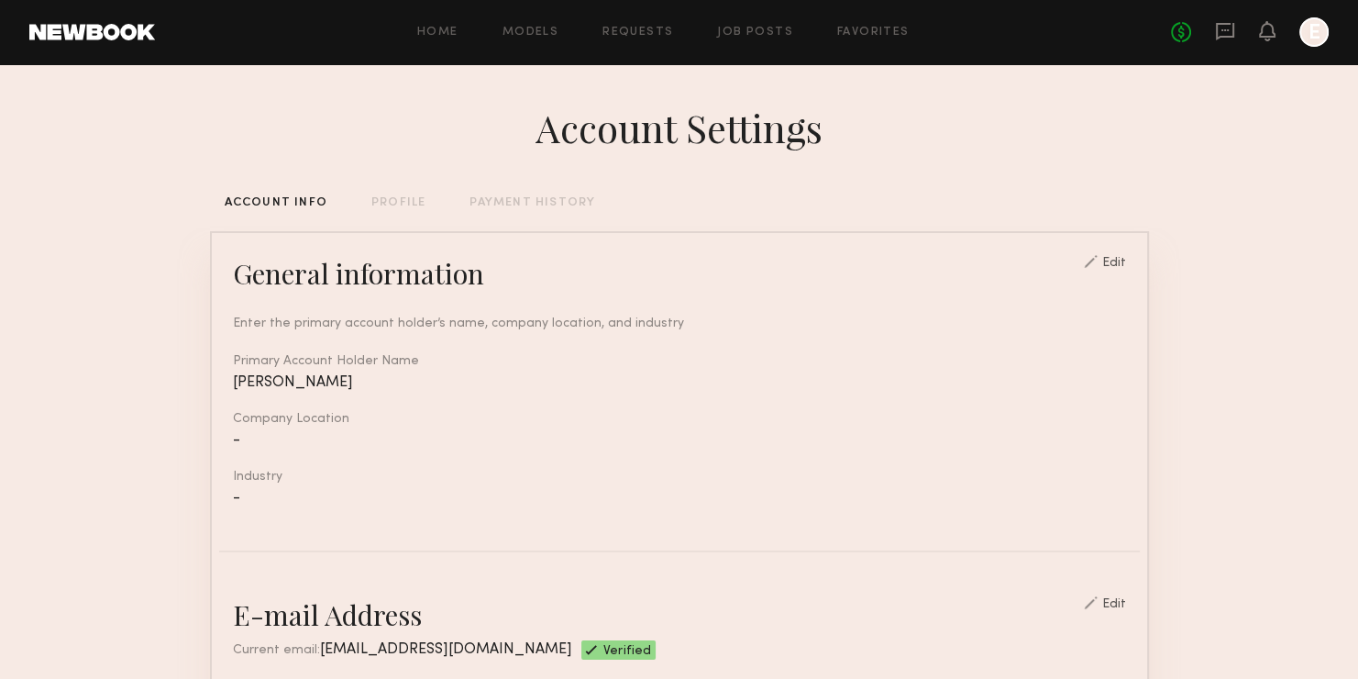
click at [1318, 39] on div at bounding box center [1314, 31] width 29 height 29
click at [1229, 29] on icon at bounding box center [1225, 31] width 20 height 20
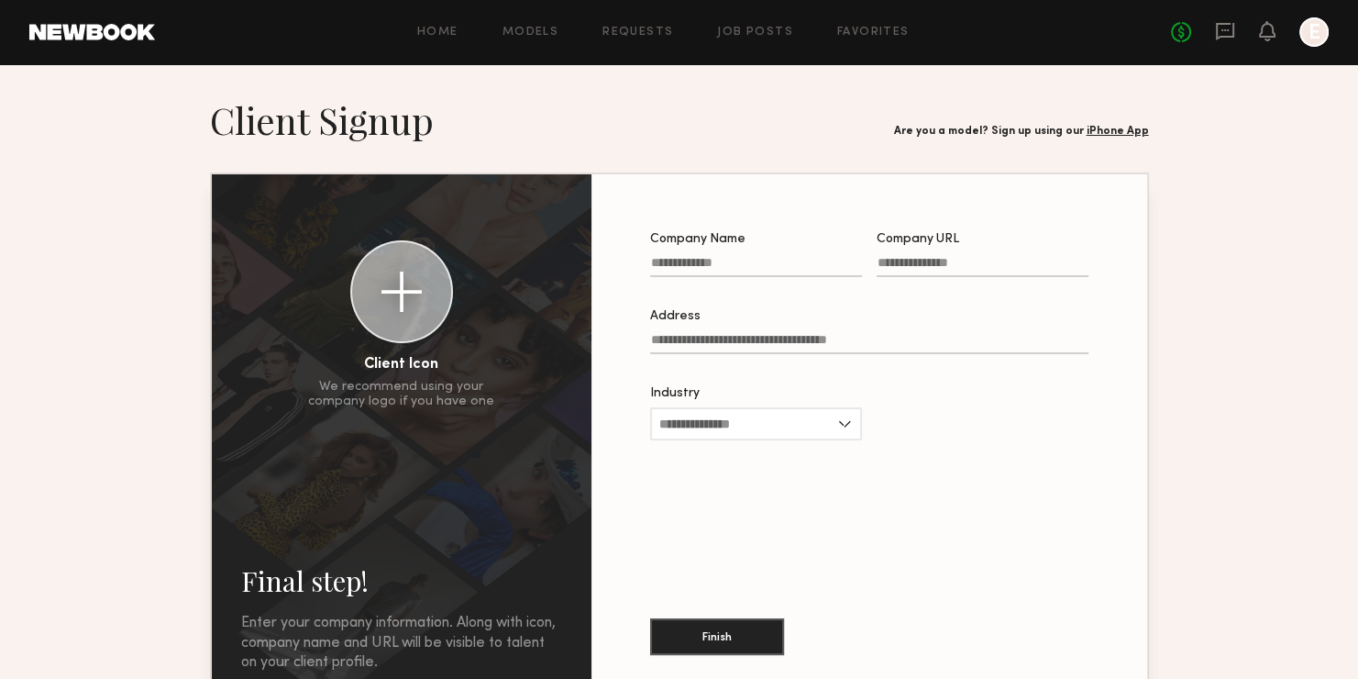
click at [1324, 47] on header "Home Models Requests Job Posts Favorites Sign Out No fees up to $5,000 E" at bounding box center [679, 32] width 1358 height 64
click at [1319, 38] on div at bounding box center [1314, 31] width 29 height 29
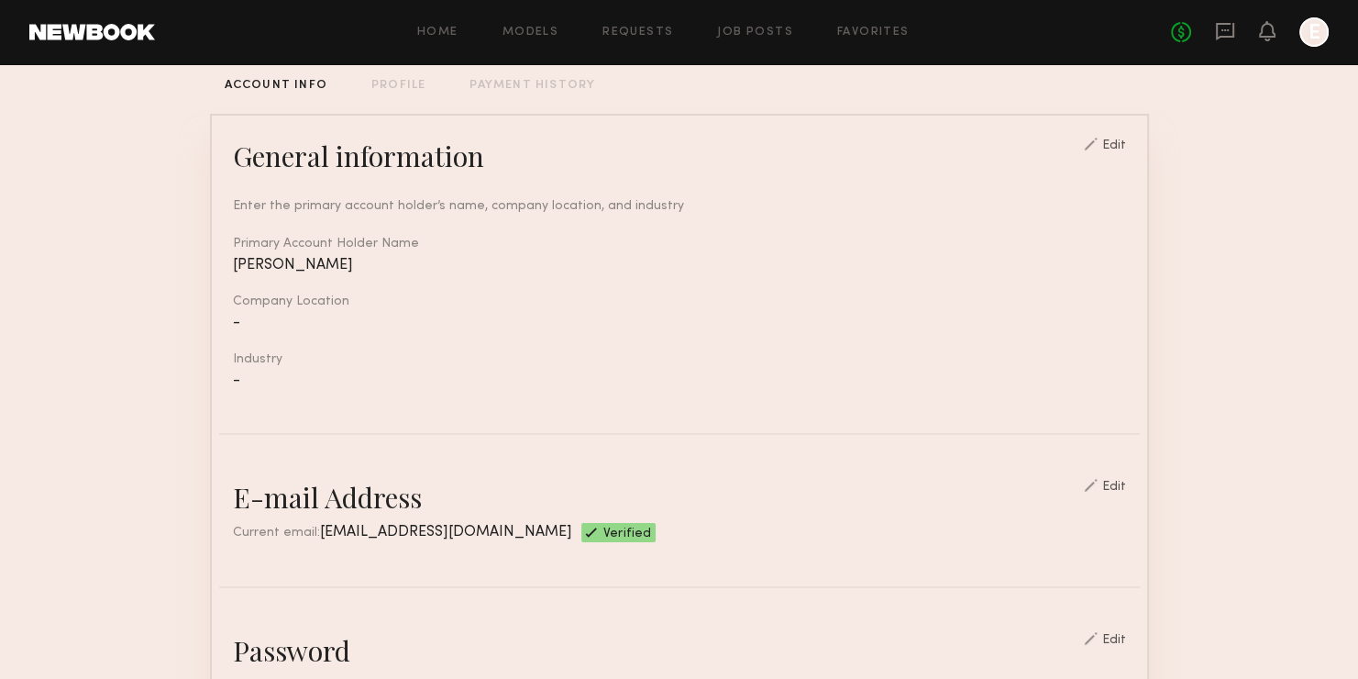
scroll to position [125, 0]
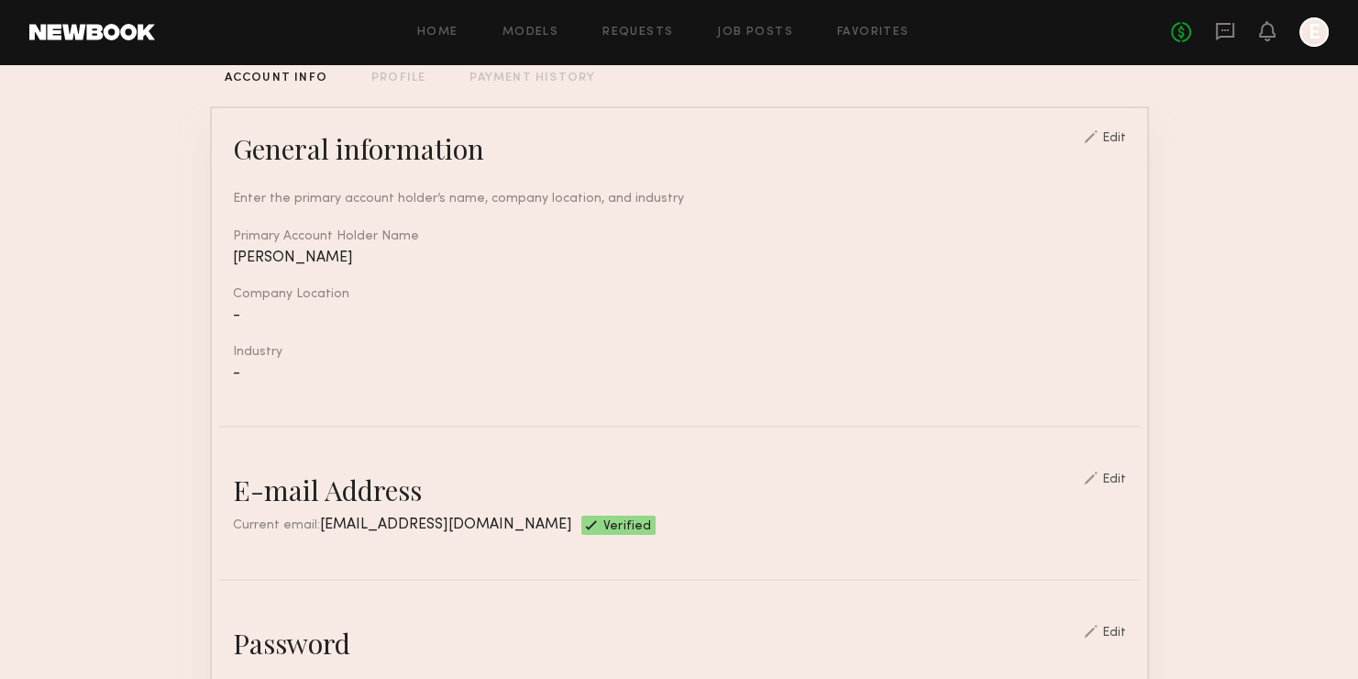
click at [1121, 145] on div "Edit" at bounding box center [1115, 138] width 24 height 13
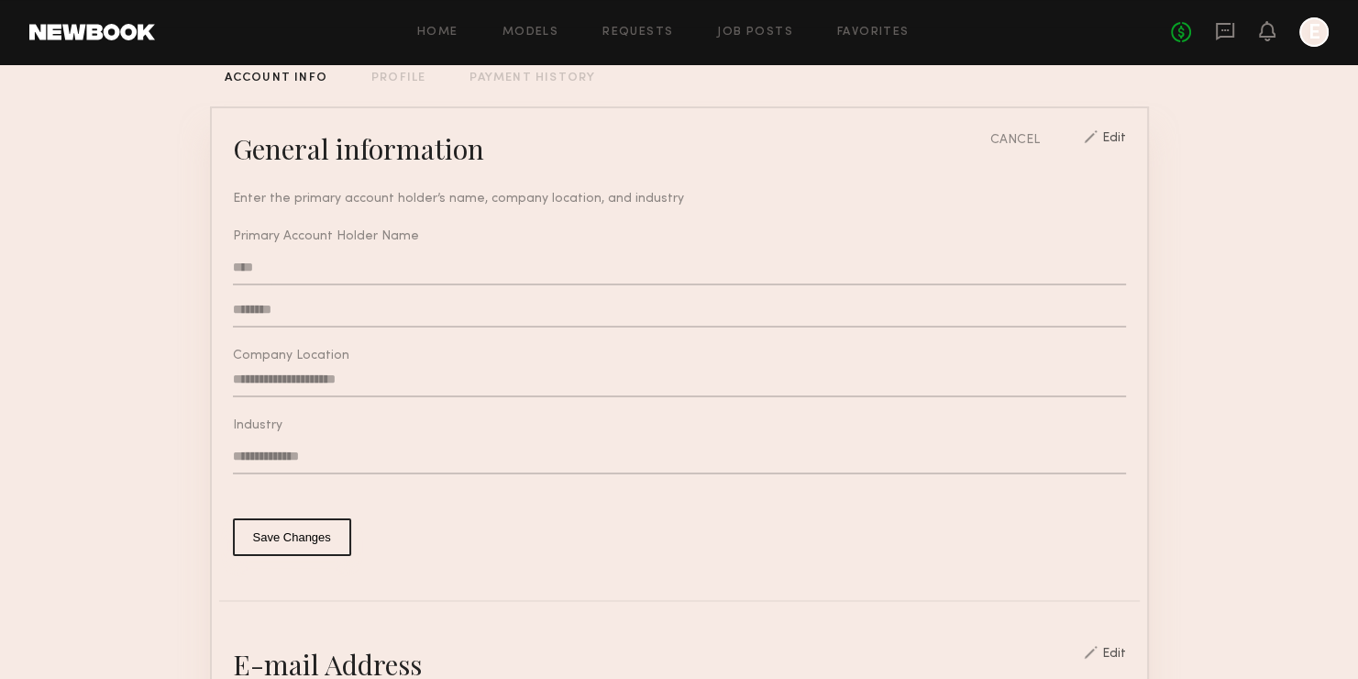
click at [397, 385] on input "text" at bounding box center [679, 379] width 893 height 35
click at [513, 458] on input "text" at bounding box center [679, 456] width 893 height 35
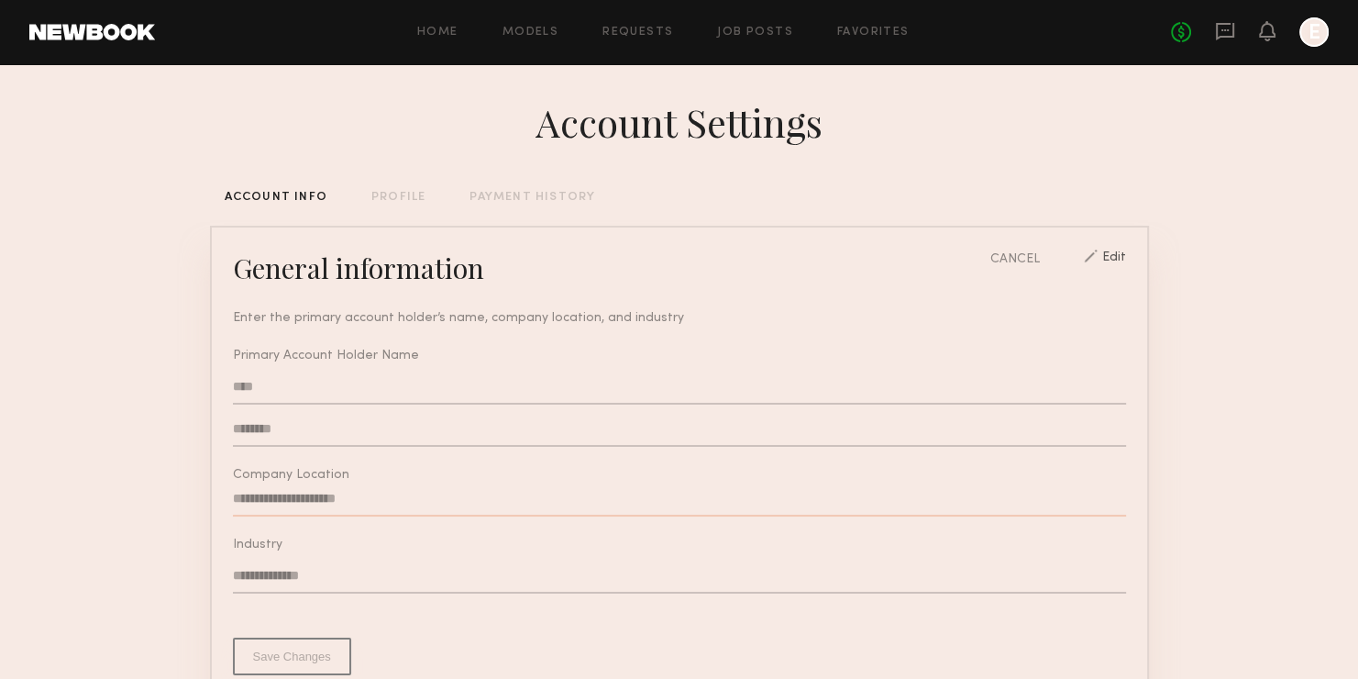
scroll to position [4, 0]
